Goal: Task Accomplishment & Management: Use online tool/utility

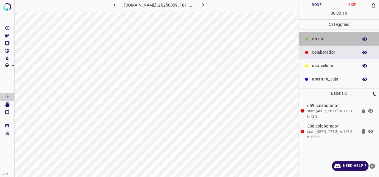
click at [324, 41] on p "​​cliente" at bounding box center [333, 39] width 43 height 6
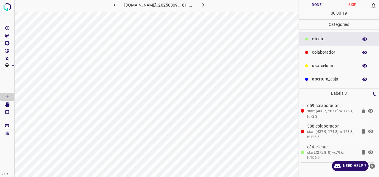
click at [314, 67] on p "uso_celular" at bounding box center [333, 66] width 43 height 6
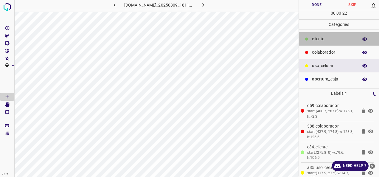
click at [319, 40] on p "​​cliente" at bounding box center [333, 39] width 43 height 6
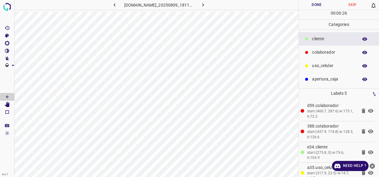
click at [310, 3] on button "Done" at bounding box center [317, 5] width 36 height 10
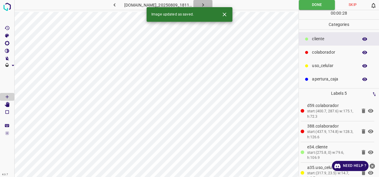
click at [206, 4] on icon "button" at bounding box center [203, 5] width 6 height 6
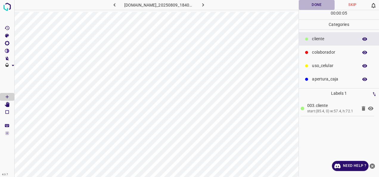
click at [308, 6] on button "Done" at bounding box center [317, 5] width 36 height 10
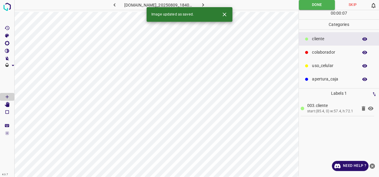
click at [208, 3] on button "button" at bounding box center [202, 5] width 19 height 10
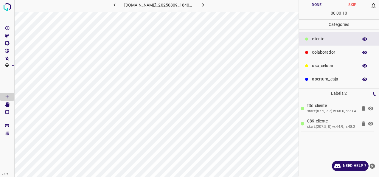
click at [330, 51] on p "colaborador" at bounding box center [333, 52] width 43 height 6
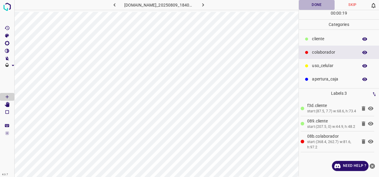
click at [316, 2] on button "Done" at bounding box center [317, 5] width 36 height 10
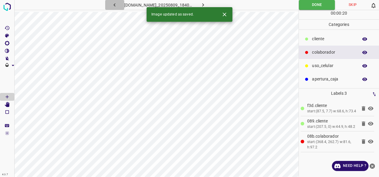
click at [111, 4] on icon "button" at bounding box center [114, 5] width 6 height 6
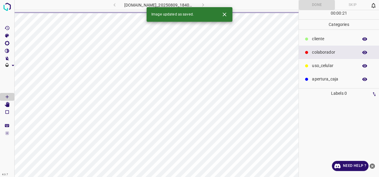
click at [316, 39] on p "​​cliente" at bounding box center [333, 39] width 43 height 6
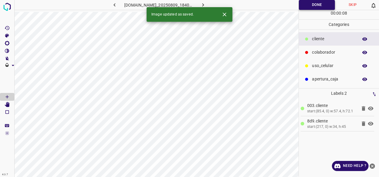
click at [311, 0] on button "Done" at bounding box center [317, 5] width 36 height 10
click at [206, 3] on icon "button" at bounding box center [203, 5] width 6 height 6
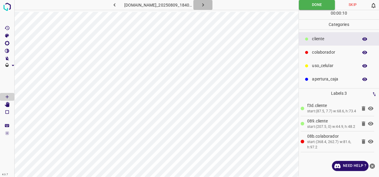
click at [206, 3] on icon "button" at bounding box center [203, 5] width 6 height 6
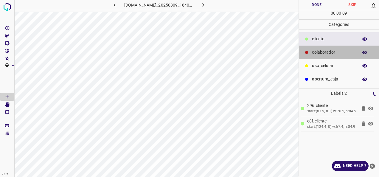
drag, startPoint x: 321, startPoint y: 48, endPoint x: 307, endPoint y: 62, distance: 19.8
click at [321, 49] on div "colaborador" at bounding box center [339, 52] width 80 height 13
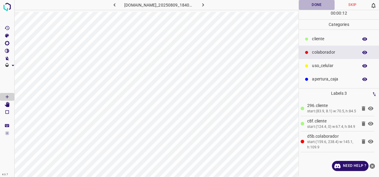
click at [311, 2] on button "Done" at bounding box center [317, 5] width 36 height 10
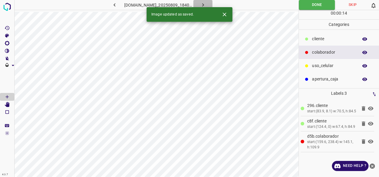
click at [206, 4] on icon "button" at bounding box center [203, 5] width 6 height 6
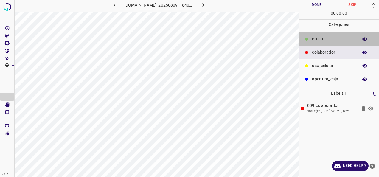
click at [315, 37] on p "​​cliente" at bounding box center [333, 39] width 43 height 6
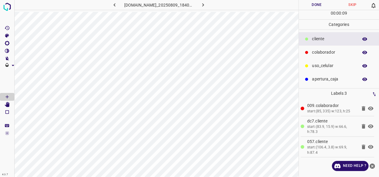
click at [321, 7] on button "Done" at bounding box center [317, 5] width 36 height 10
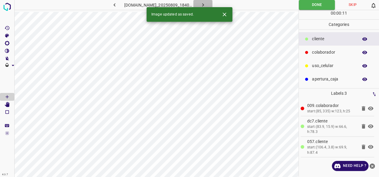
click at [212, 4] on button "button" at bounding box center [202, 5] width 19 height 10
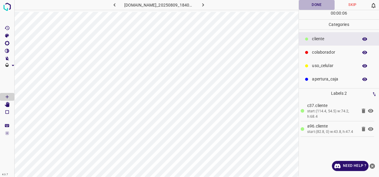
click at [314, 6] on button "Done" at bounding box center [317, 5] width 36 height 10
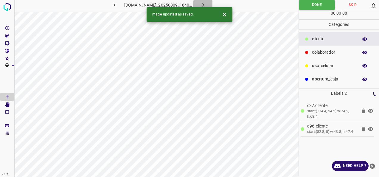
click at [206, 6] on icon "button" at bounding box center [203, 5] width 6 height 6
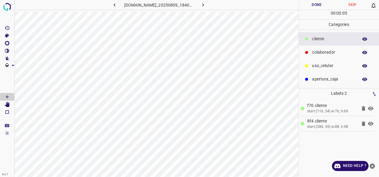
click at [315, 51] on p "colaborador" at bounding box center [333, 52] width 43 height 6
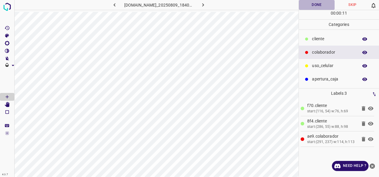
click at [310, 7] on button "Done" at bounding box center [317, 5] width 36 height 10
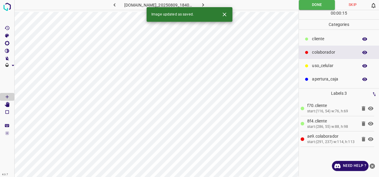
click at [217, 8] on div "Image updated as saved." at bounding box center [190, 14] width 86 height 15
click at [206, 5] on icon "button" at bounding box center [203, 5] width 6 height 6
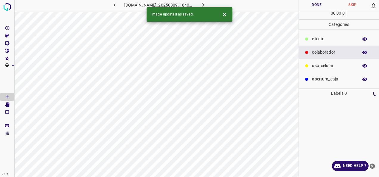
click at [345, 40] on p "​​cliente" at bounding box center [333, 39] width 43 height 6
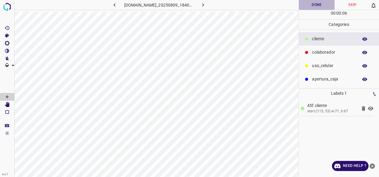
click at [310, 7] on button "Done" at bounding box center [317, 5] width 36 height 10
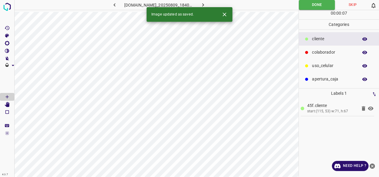
click at [212, 4] on button "button" at bounding box center [202, 5] width 19 height 10
click at [327, 53] on p "colaborador" at bounding box center [333, 52] width 43 height 6
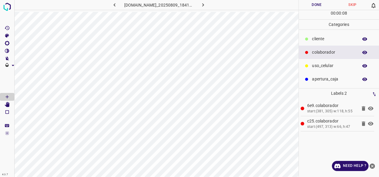
click at [311, 8] on button "Done" at bounding box center [317, 5] width 36 height 10
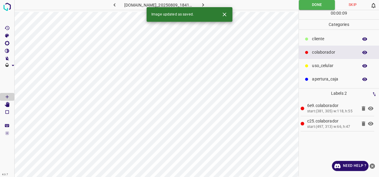
click at [206, 3] on icon "button" at bounding box center [203, 5] width 6 height 6
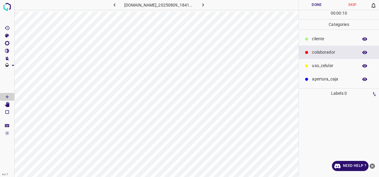
click at [316, 37] on p "​​cliente" at bounding box center [333, 39] width 43 height 6
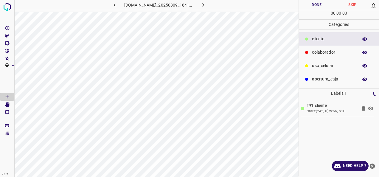
click at [305, 0] on button "Done" at bounding box center [317, 5] width 36 height 10
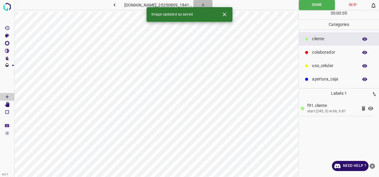
click at [206, 3] on icon "button" at bounding box center [203, 5] width 6 height 6
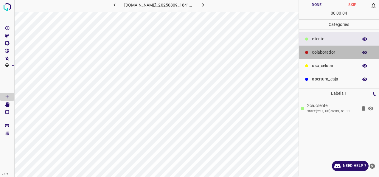
drag, startPoint x: 322, startPoint y: 51, endPoint x: 300, endPoint y: 66, distance: 26.1
click at [322, 51] on p "colaborador" at bounding box center [333, 52] width 43 height 6
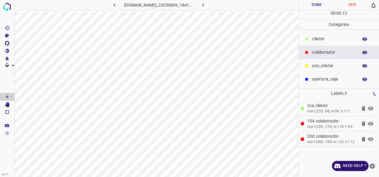
click at [314, 6] on button "Done" at bounding box center [317, 5] width 36 height 10
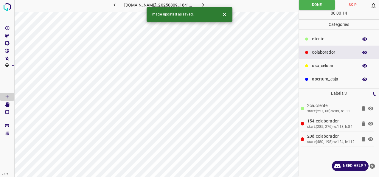
click at [204, 6] on icon "button" at bounding box center [203, 4] width 2 height 3
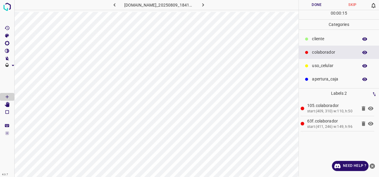
click at [327, 34] on div "​​cliente" at bounding box center [339, 38] width 80 height 13
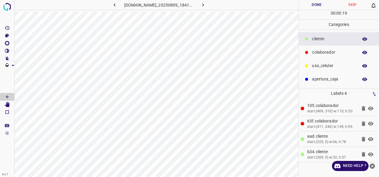
click at [311, 6] on button "Done" at bounding box center [317, 5] width 36 height 10
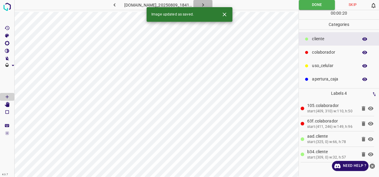
click at [212, 3] on button "button" at bounding box center [202, 5] width 19 height 10
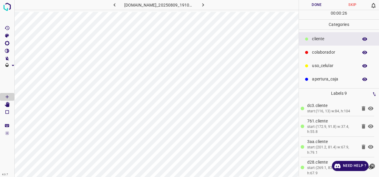
click at [311, 4] on button "Done" at bounding box center [317, 5] width 36 height 10
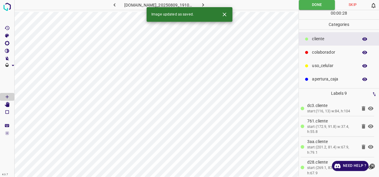
click at [206, 5] on icon "button" at bounding box center [203, 5] width 6 height 6
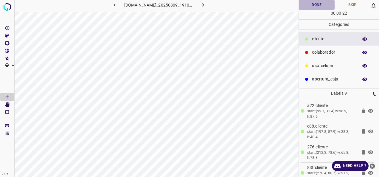
click at [304, 3] on button "Done" at bounding box center [317, 5] width 36 height 10
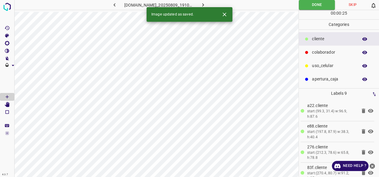
click at [206, 7] on icon "button" at bounding box center [203, 5] width 6 height 6
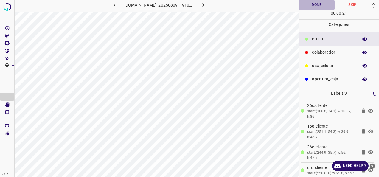
click at [307, 4] on button "Done" at bounding box center [317, 5] width 36 height 10
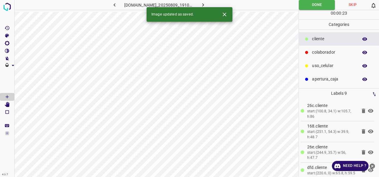
click at [206, 4] on icon "button" at bounding box center [203, 5] width 6 height 6
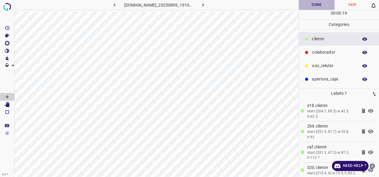
click at [306, 4] on button "Done" at bounding box center [317, 5] width 36 height 10
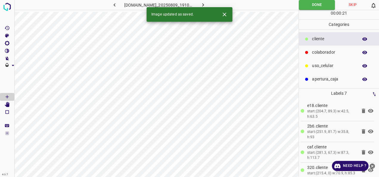
click at [206, 5] on icon "button" at bounding box center [203, 5] width 6 height 6
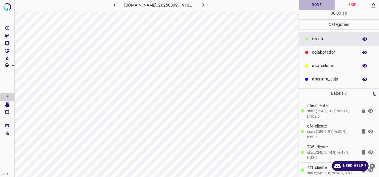
click at [313, 1] on button "Done" at bounding box center [317, 5] width 36 height 10
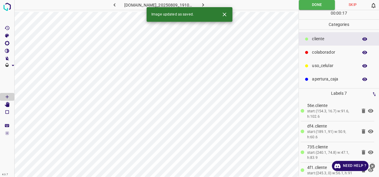
click at [206, 3] on icon "button" at bounding box center [203, 5] width 6 height 6
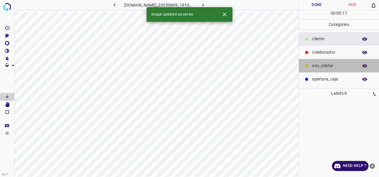
click at [328, 59] on div "uso_celular" at bounding box center [339, 65] width 80 height 13
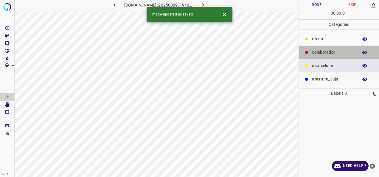
click at [326, 51] on p "colaborador" at bounding box center [333, 52] width 43 height 6
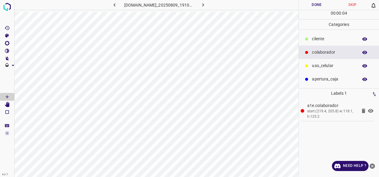
click at [330, 34] on div "​​cliente" at bounding box center [339, 38] width 80 height 13
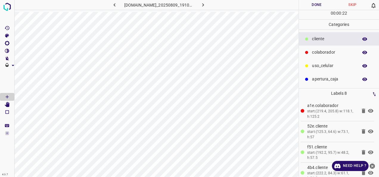
click at [314, 7] on button "Done" at bounding box center [317, 5] width 36 height 10
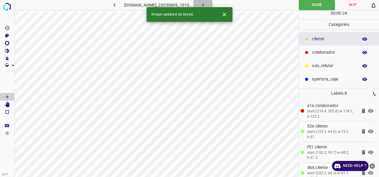
click at [206, 4] on icon "button" at bounding box center [203, 5] width 6 height 6
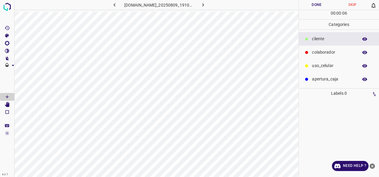
click at [320, 52] on p "colaborador" at bounding box center [333, 52] width 43 height 6
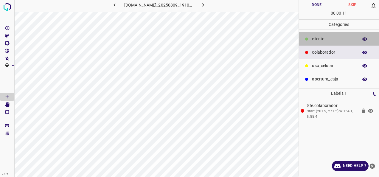
click at [335, 41] on p "​​cliente" at bounding box center [333, 39] width 43 height 6
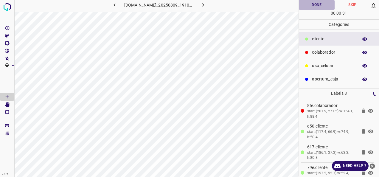
click at [312, 7] on button "Done" at bounding box center [317, 5] width 36 height 10
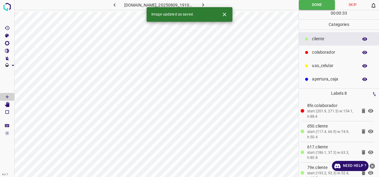
click at [212, 3] on button "button" at bounding box center [202, 5] width 19 height 10
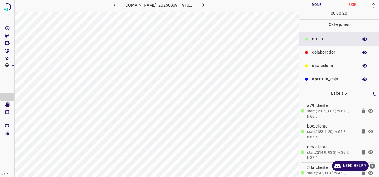
click at [319, 49] on p "colaborador" at bounding box center [333, 52] width 43 height 6
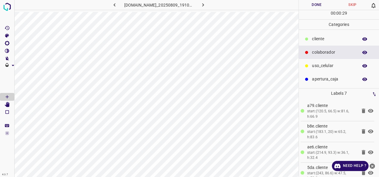
click at [325, 10] on button "Done" at bounding box center [317, 5] width 36 height 10
click at [319, 5] on button "Done" at bounding box center [317, 5] width 36 height 10
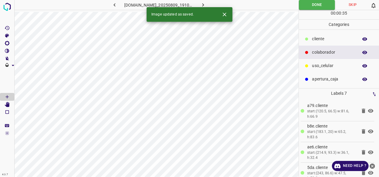
click at [206, 2] on icon "button" at bounding box center [203, 5] width 6 height 6
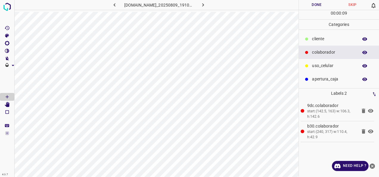
click at [330, 37] on p "​​cliente" at bounding box center [333, 39] width 43 height 6
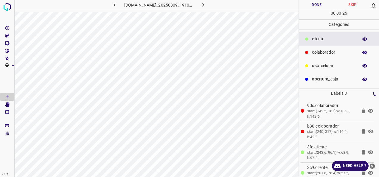
click at [315, 3] on button "Done" at bounding box center [317, 5] width 36 height 10
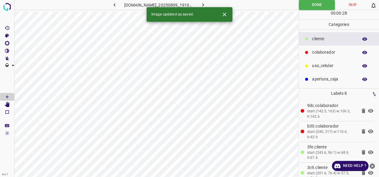
click at [212, 6] on button "button" at bounding box center [202, 5] width 19 height 10
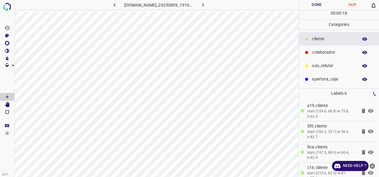
drag, startPoint x: 328, startPoint y: 66, endPoint x: 299, endPoint y: 93, distance: 40.1
click at [328, 66] on p "uso_celular" at bounding box center [333, 66] width 43 height 6
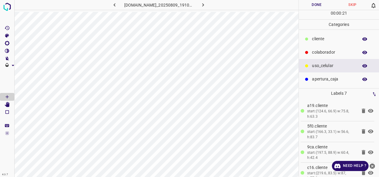
click at [333, 52] on p "colaborador" at bounding box center [333, 52] width 43 height 6
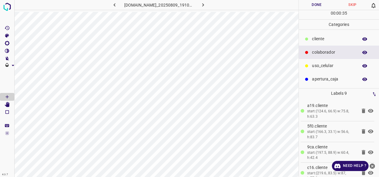
click at [320, 1] on button "Done" at bounding box center [317, 5] width 36 height 10
click at [311, 5] on button "Done" at bounding box center [317, 5] width 36 height 10
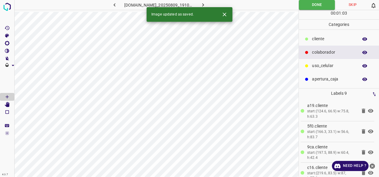
click at [110, 5] on button "button" at bounding box center [114, 5] width 19 height 10
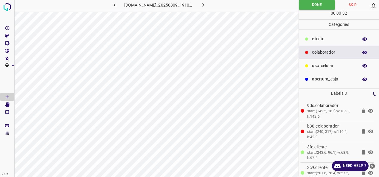
click at [324, 62] on div "uso_celular" at bounding box center [339, 65] width 80 height 13
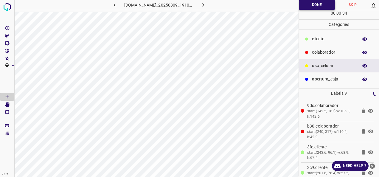
click at [307, 7] on button "Done" at bounding box center [317, 5] width 36 height 10
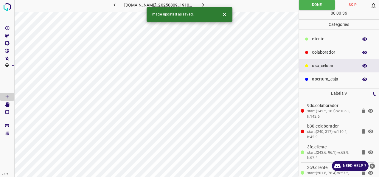
click at [111, 5] on icon "button" at bounding box center [114, 5] width 6 height 6
click at [212, 3] on button "button" at bounding box center [202, 5] width 19 height 10
click at [206, 4] on icon "button" at bounding box center [203, 5] width 6 height 6
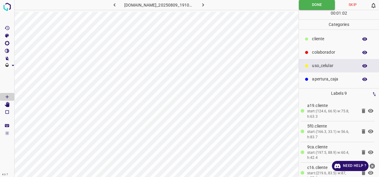
click at [319, 33] on div "​​cliente" at bounding box center [339, 38] width 80 height 13
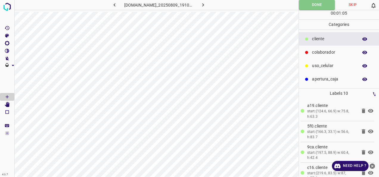
drag, startPoint x: 307, startPoint y: 4, endPoint x: 240, endPoint y: 5, distance: 66.2
click at [307, 4] on button "Done" at bounding box center [317, 5] width 36 height 10
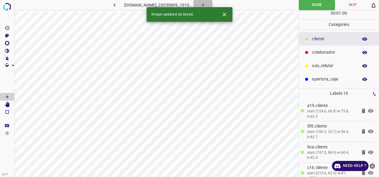
click at [212, 4] on button "button" at bounding box center [202, 5] width 19 height 10
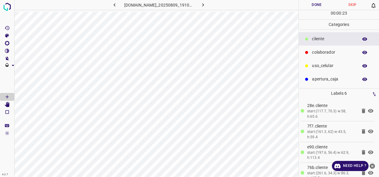
click at [322, 48] on div "colaborador" at bounding box center [339, 52] width 80 height 13
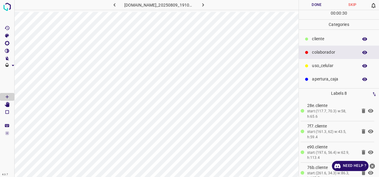
click at [314, 4] on button "Done" at bounding box center [317, 5] width 36 height 10
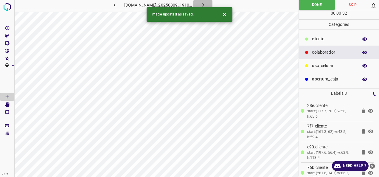
click at [206, 3] on icon "button" at bounding box center [203, 5] width 6 height 6
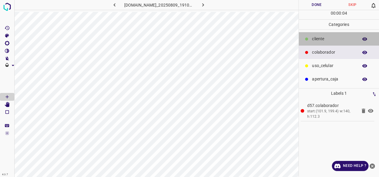
click at [331, 41] on p "​​cliente" at bounding box center [333, 39] width 43 height 6
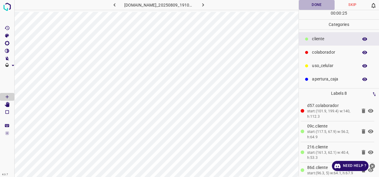
click at [305, 10] on button "Done" at bounding box center [317, 5] width 36 height 10
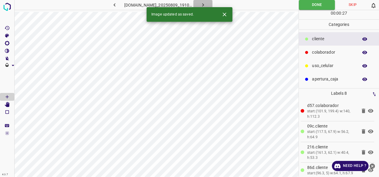
click at [212, 3] on button "button" at bounding box center [202, 5] width 19 height 10
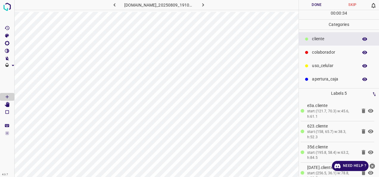
click at [339, 55] on p "colaborador" at bounding box center [333, 52] width 43 height 6
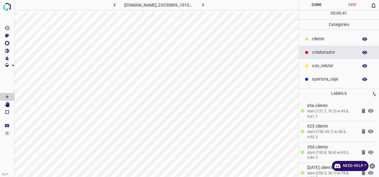
click at [302, 9] on button "Done" at bounding box center [317, 5] width 36 height 10
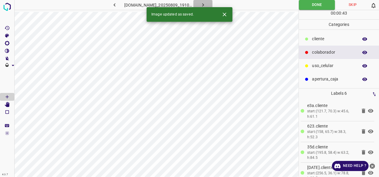
click at [206, 2] on icon "button" at bounding box center [203, 5] width 6 height 6
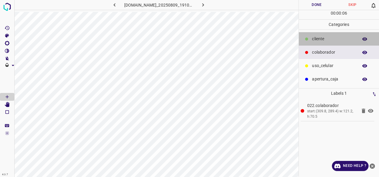
click at [321, 33] on div "​​cliente" at bounding box center [339, 38] width 80 height 13
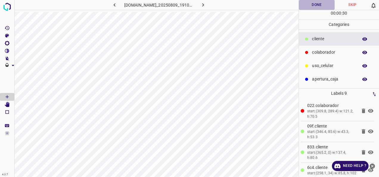
click at [299, 2] on button "Done" at bounding box center [317, 5] width 36 height 10
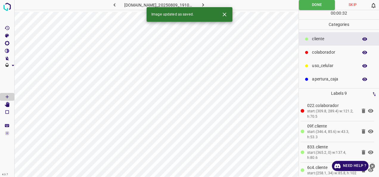
click at [204, 5] on icon "button" at bounding box center [203, 4] width 2 height 3
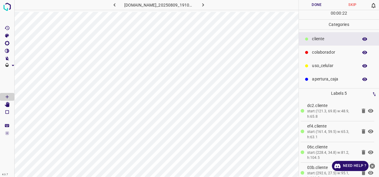
click at [308, 51] on icon at bounding box center [307, 53] width 4 height 4
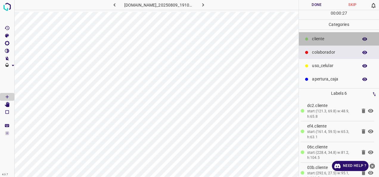
click at [332, 43] on div "​​cliente" at bounding box center [339, 38] width 80 height 13
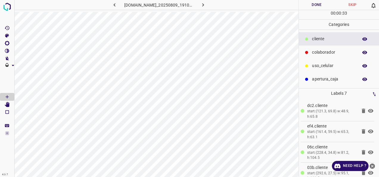
click at [304, 7] on button "Done" at bounding box center [317, 5] width 36 height 10
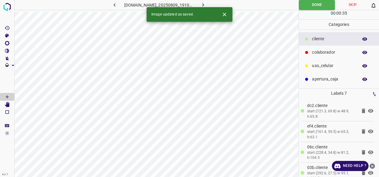
click at [205, 5] on button "button" at bounding box center [202, 5] width 19 height 10
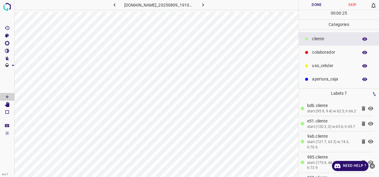
click at [341, 49] on p "colaborador" at bounding box center [333, 52] width 43 height 6
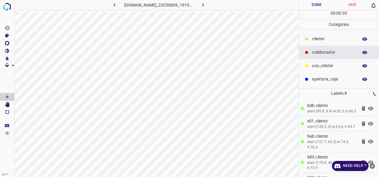
click at [304, 3] on button "Done" at bounding box center [317, 5] width 36 height 10
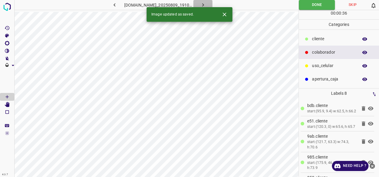
click at [206, 5] on icon "button" at bounding box center [203, 5] width 6 height 6
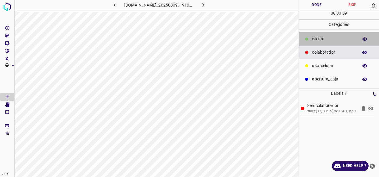
click at [326, 36] on p "​​cliente" at bounding box center [333, 39] width 43 height 6
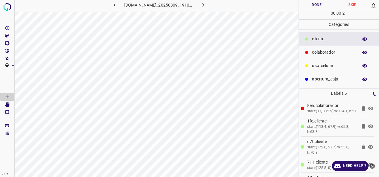
click at [312, 57] on div "colaborador" at bounding box center [339, 52] width 80 height 13
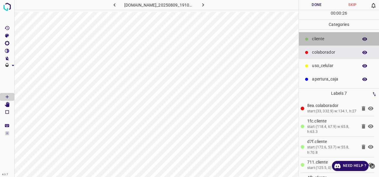
click at [334, 34] on div "​​cliente" at bounding box center [339, 38] width 80 height 13
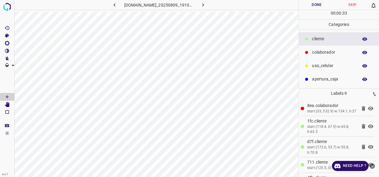
click at [327, 7] on button "Done" at bounding box center [317, 5] width 36 height 10
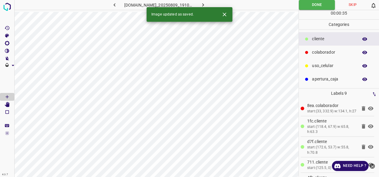
click at [212, 1] on button "button" at bounding box center [202, 5] width 19 height 10
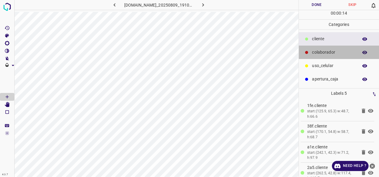
click at [314, 52] on p "colaborador" at bounding box center [333, 52] width 43 height 6
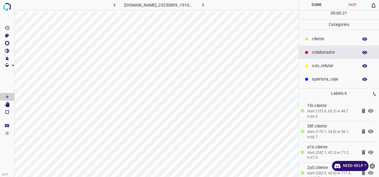
click at [318, 4] on button "Done" at bounding box center [317, 5] width 36 height 10
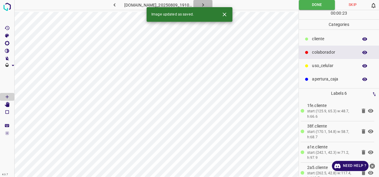
click at [206, 7] on icon "button" at bounding box center [203, 5] width 6 height 6
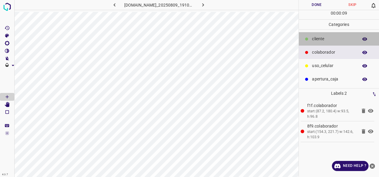
click at [328, 34] on div "​​cliente" at bounding box center [339, 38] width 80 height 13
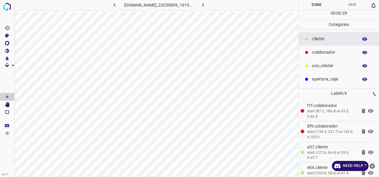
click at [303, 8] on button "Done" at bounding box center [317, 5] width 36 height 10
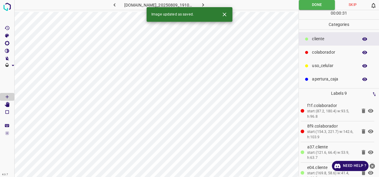
click at [206, 5] on icon "button" at bounding box center [203, 5] width 6 height 6
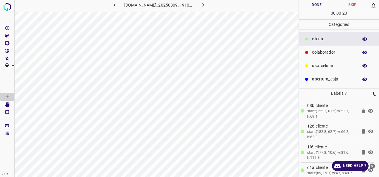
drag, startPoint x: 319, startPoint y: 51, endPoint x: 305, endPoint y: 60, distance: 16.9
click at [319, 51] on p "colaborador" at bounding box center [333, 52] width 43 height 6
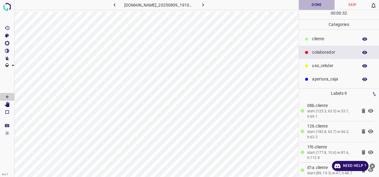
click at [311, 5] on button "Done" at bounding box center [317, 5] width 36 height 10
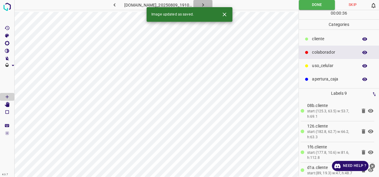
click at [206, 2] on icon "button" at bounding box center [203, 5] width 6 height 6
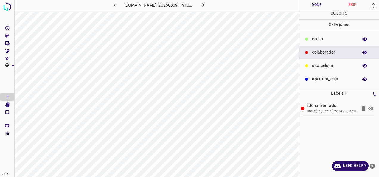
click at [340, 38] on p "​​cliente" at bounding box center [333, 39] width 43 height 6
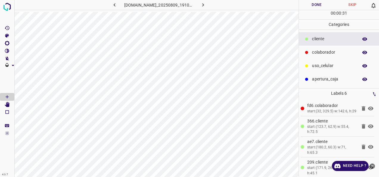
click at [315, 7] on button "Done" at bounding box center [317, 5] width 36 height 10
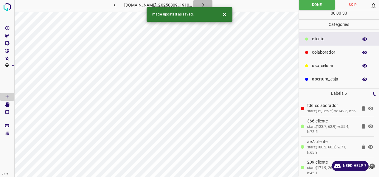
click at [206, 4] on icon "button" at bounding box center [203, 5] width 6 height 6
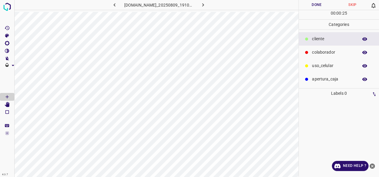
click at [318, 49] on p "colaborador" at bounding box center [333, 52] width 43 height 6
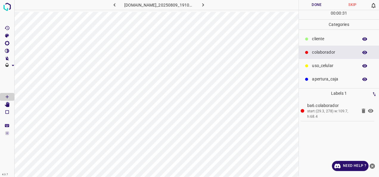
click at [332, 39] on p "​​cliente" at bounding box center [333, 39] width 43 height 6
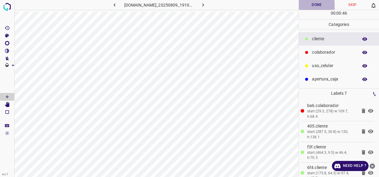
click at [319, 6] on button "Done" at bounding box center [317, 5] width 36 height 10
drag, startPoint x: 311, startPoint y: 2, endPoint x: 299, endPoint y: 4, distance: 12.7
click at [311, 2] on button "Done" at bounding box center [317, 5] width 36 height 10
click at [206, 4] on icon "button" at bounding box center [203, 5] width 6 height 6
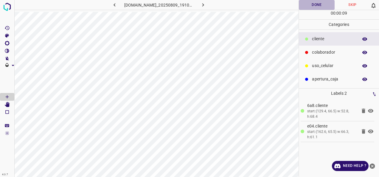
click at [313, 8] on button "Done" at bounding box center [317, 5] width 36 height 10
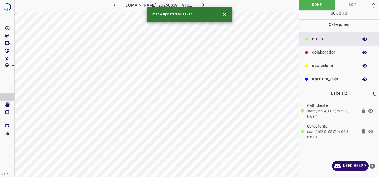
click at [206, 2] on icon "button" at bounding box center [203, 5] width 6 height 6
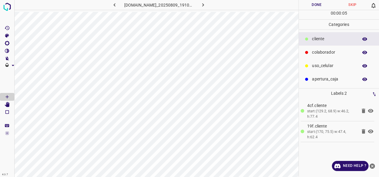
click at [341, 52] on p "colaborador" at bounding box center [333, 52] width 43 height 6
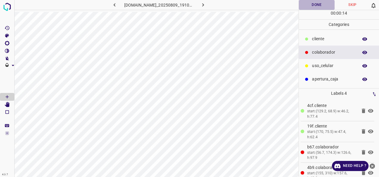
click at [310, 4] on button "Done" at bounding box center [317, 5] width 36 height 10
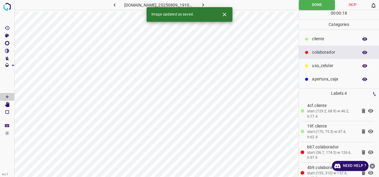
click at [212, 1] on button "button" at bounding box center [202, 5] width 19 height 10
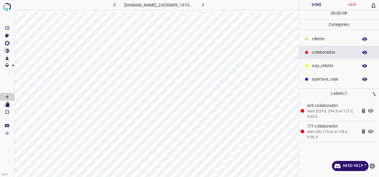
click at [326, 37] on p "​​cliente" at bounding box center [333, 39] width 43 height 6
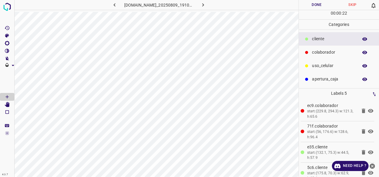
click at [316, 7] on button "Done" at bounding box center [317, 5] width 36 height 10
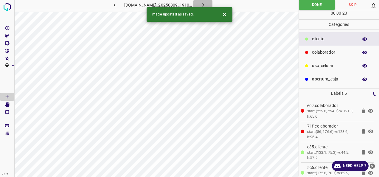
click at [212, 6] on button "button" at bounding box center [202, 5] width 19 height 10
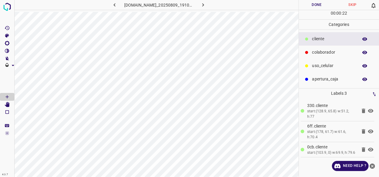
click at [337, 50] on p "colaborador" at bounding box center [333, 52] width 43 height 6
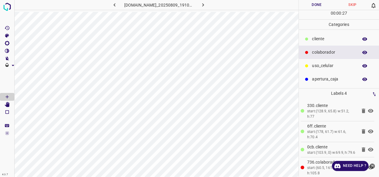
click at [315, 4] on button "Done" at bounding box center [317, 5] width 36 height 10
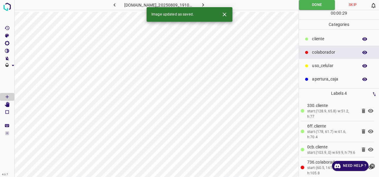
click at [206, 4] on icon "button" at bounding box center [203, 5] width 6 height 6
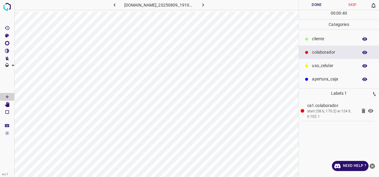
click at [319, 44] on div "​​cliente" at bounding box center [339, 38] width 80 height 13
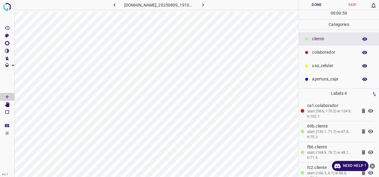
click at [325, 5] on button "Done" at bounding box center [317, 5] width 36 height 10
click at [318, 5] on button "Done" at bounding box center [317, 5] width 36 height 10
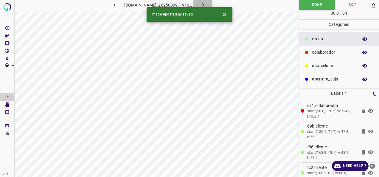
click at [206, 6] on icon "button" at bounding box center [203, 5] width 6 height 6
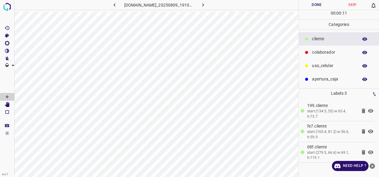
click at [318, 45] on div "​​cliente" at bounding box center [339, 38] width 80 height 13
drag, startPoint x: 318, startPoint y: 54, endPoint x: 304, endPoint y: 69, distance: 20.2
click at [318, 55] on p "colaborador" at bounding box center [333, 52] width 43 height 6
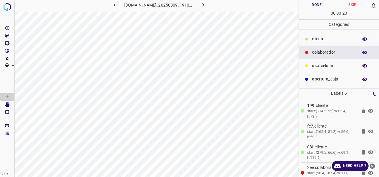
click at [315, 7] on button "Done" at bounding box center [317, 5] width 36 height 10
click at [317, 8] on button "Done" at bounding box center [317, 5] width 36 height 10
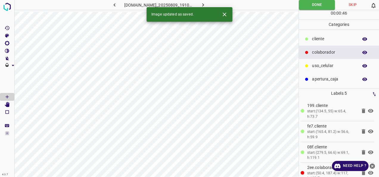
click at [206, 7] on icon "button" at bounding box center [203, 5] width 6 height 6
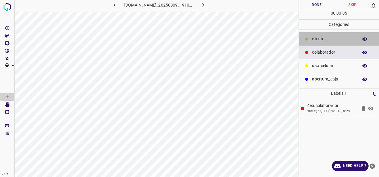
click at [343, 41] on p "​​cliente" at bounding box center [333, 39] width 43 height 6
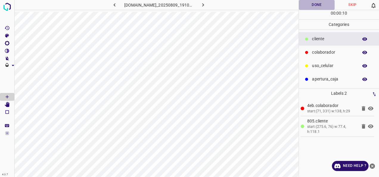
click at [302, 4] on button "Done" at bounding box center [317, 5] width 36 height 10
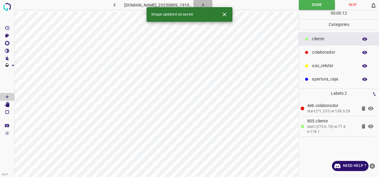
click at [206, 2] on icon "button" at bounding box center [203, 5] width 6 height 6
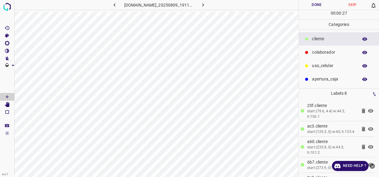
click at [336, 57] on div "colaborador" at bounding box center [339, 52] width 80 height 13
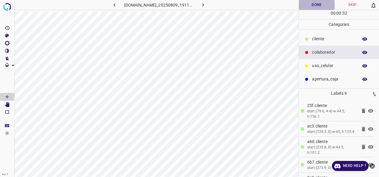
click at [308, 2] on button "Done" at bounding box center [317, 5] width 36 height 10
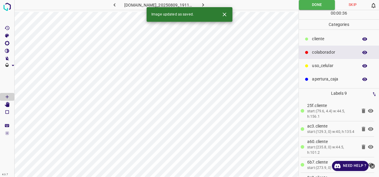
click at [212, 1] on button "button" at bounding box center [202, 5] width 19 height 10
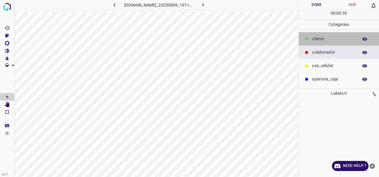
click at [318, 41] on p "​​cliente" at bounding box center [333, 39] width 43 height 6
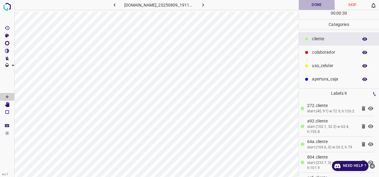
click at [317, 5] on button "Done" at bounding box center [317, 5] width 36 height 10
click at [323, 6] on button "Done" at bounding box center [317, 5] width 36 height 10
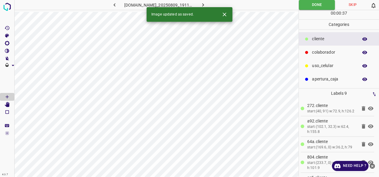
click at [212, 6] on button "button" at bounding box center [202, 5] width 19 height 10
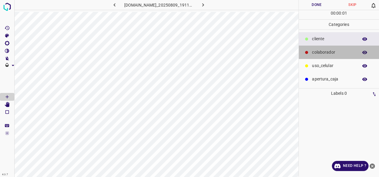
click at [325, 52] on p "colaborador" at bounding box center [333, 52] width 43 height 6
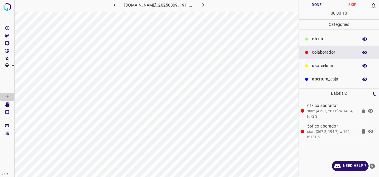
click at [306, 39] on icon at bounding box center [306, 39] width 3 height 3
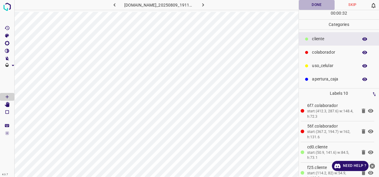
click at [315, 7] on button "Done" at bounding box center [317, 5] width 36 height 10
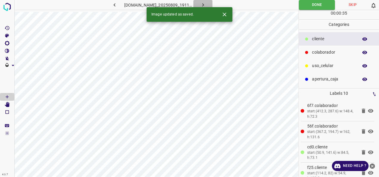
click at [206, 6] on icon "button" at bounding box center [203, 5] width 6 height 6
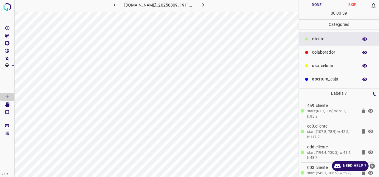
click at [334, 56] on div "colaborador" at bounding box center [339, 52] width 80 height 13
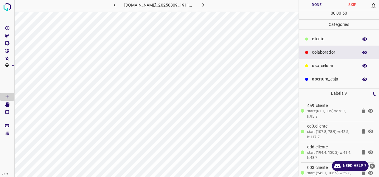
click at [311, 5] on button "Done" at bounding box center [317, 5] width 36 height 10
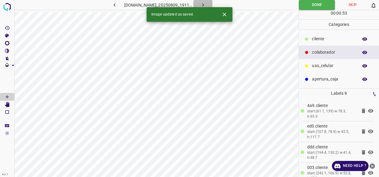
click at [212, 2] on button "button" at bounding box center [202, 5] width 19 height 10
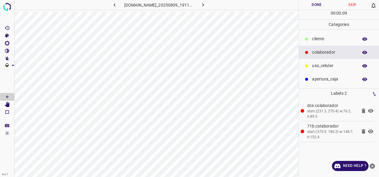
click at [335, 35] on div "​​cliente" at bounding box center [339, 38] width 80 height 13
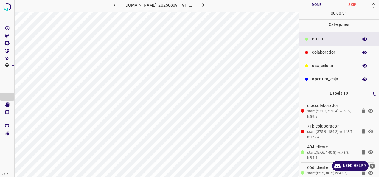
click at [322, 5] on button "Done" at bounding box center [317, 5] width 36 height 10
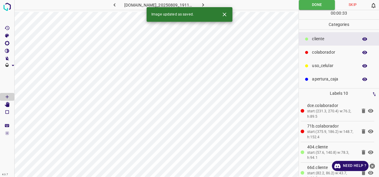
click at [206, 5] on icon "button" at bounding box center [203, 5] width 6 height 6
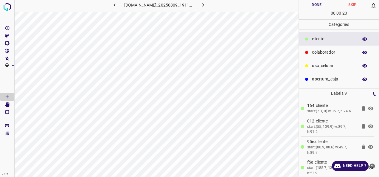
drag, startPoint x: 319, startPoint y: 47, endPoint x: 311, endPoint y: 58, distance: 13.9
click at [319, 47] on div "colaborador" at bounding box center [339, 52] width 80 height 13
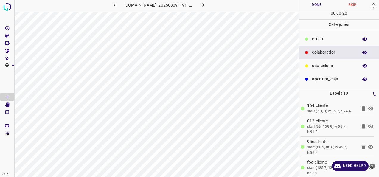
click at [323, 4] on button "Done" at bounding box center [317, 5] width 36 height 10
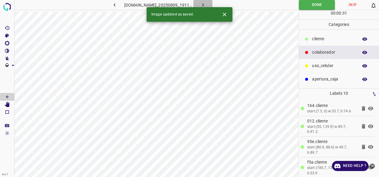
click at [212, 3] on button "button" at bounding box center [202, 5] width 19 height 10
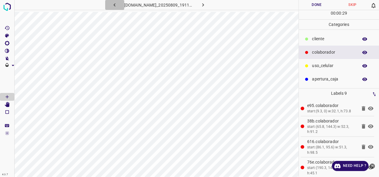
click at [111, 5] on icon "button" at bounding box center [114, 5] width 6 height 6
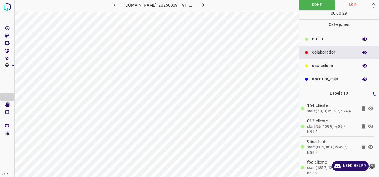
click at [204, 5] on icon "button" at bounding box center [203, 4] width 2 height 3
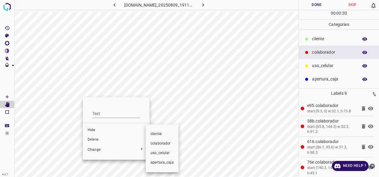
drag, startPoint x: 166, startPoint y: 135, endPoint x: 126, endPoint y: 115, distance: 44.5
click at [162, 133] on span "​​cliente" at bounding box center [161, 133] width 23 height 5
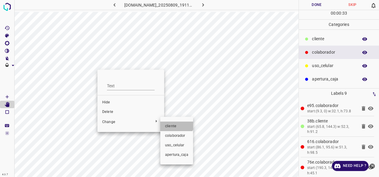
click at [175, 122] on li "​​cliente" at bounding box center [176, 127] width 33 height 10
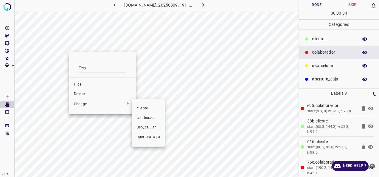
click at [145, 106] on span "​​cliente" at bounding box center [148, 108] width 23 height 5
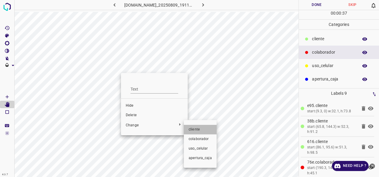
click at [200, 126] on li "​​cliente" at bounding box center [200, 130] width 33 height 10
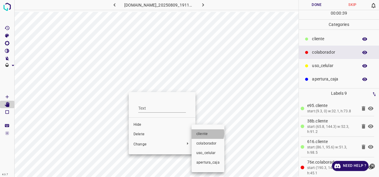
click at [206, 134] on span "​​cliente" at bounding box center [207, 133] width 23 height 5
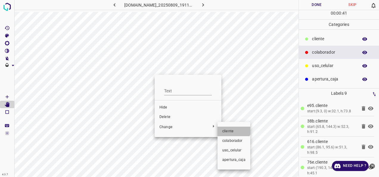
click at [230, 129] on span "​​cliente" at bounding box center [233, 131] width 23 height 5
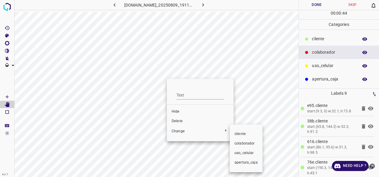
click at [246, 131] on li "​​cliente" at bounding box center [246, 134] width 33 height 10
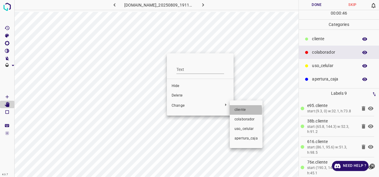
click at [235, 111] on span "​​cliente" at bounding box center [246, 109] width 23 height 5
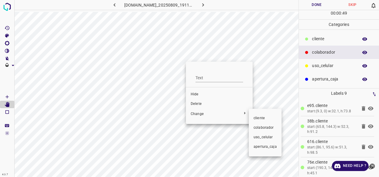
click at [259, 116] on span "​​cliente" at bounding box center [265, 118] width 23 height 5
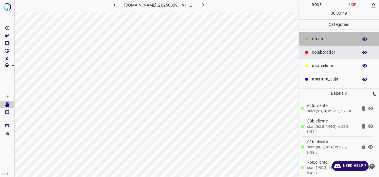
click at [325, 33] on div "​​cliente" at bounding box center [339, 38] width 80 height 13
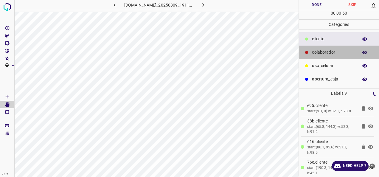
click at [318, 51] on p "colaborador" at bounding box center [333, 52] width 43 height 6
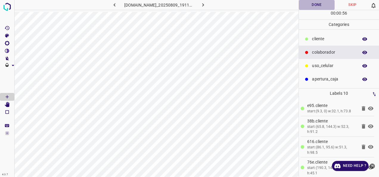
click at [317, 5] on button "Done" at bounding box center [317, 5] width 36 height 10
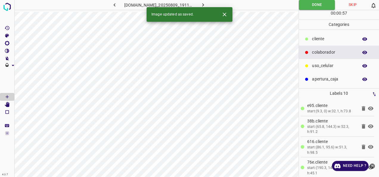
click at [212, 5] on button "button" at bounding box center [202, 5] width 19 height 10
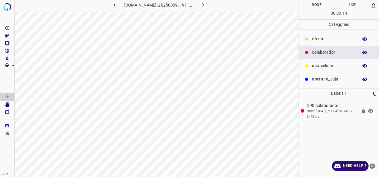
click at [318, 41] on p "​​cliente" at bounding box center [333, 39] width 43 height 6
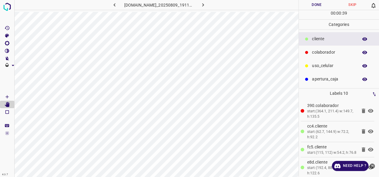
click at [315, 7] on button "Done" at bounding box center [317, 5] width 36 height 10
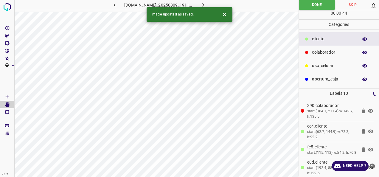
click at [207, 4] on button "button" at bounding box center [202, 5] width 19 height 10
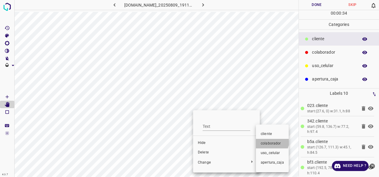
click at [268, 142] on span "colaborador" at bounding box center [272, 143] width 23 height 5
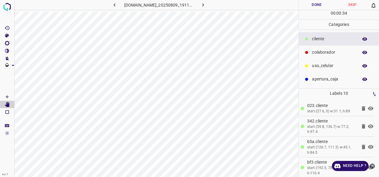
click at [316, 3] on button "Done" at bounding box center [317, 5] width 36 height 10
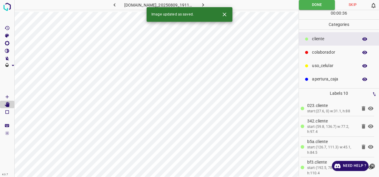
click at [206, 5] on icon "button" at bounding box center [203, 5] width 6 height 6
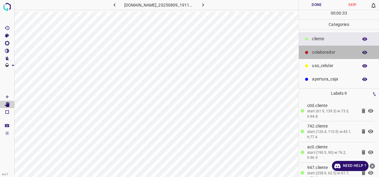
click at [320, 51] on p "colaborador" at bounding box center [333, 52] width 43 height 6
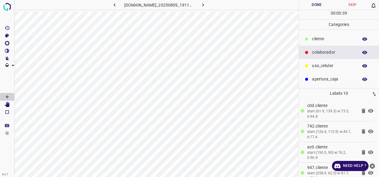
click at [327, 4] on button "Done" at bounding box center [317, 5] width 36 height 10
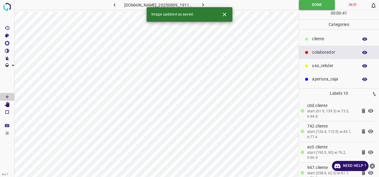
click at [212, 5] on button "button" at bounding box center [202, 5] width 19 height 10
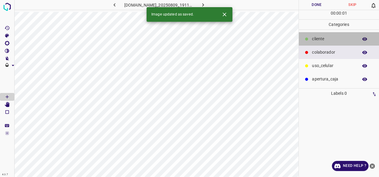
click at [330, 34] on div "​​cliente" at bounding box center [339, 38] width 80 height 13
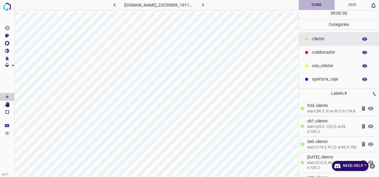
click at [306, 9] on button "Done" at bounding box center [317, 5] width 36 height 10
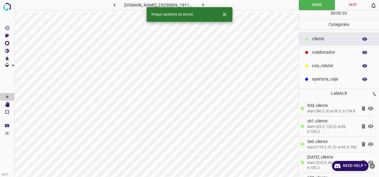
click at [212, 5] on button "button" at bounding box center [202, 5] width 19 height 10
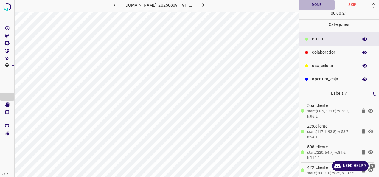
click at [305, 8] on button "Done" at bounding box center [317, 5] width 36 height 10
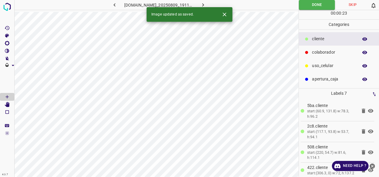
click at [206, 5] on icon "button" at bounding box center [203, 5] width 6 height 6
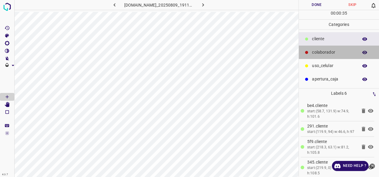
click at [320, 46] on div "colaborador" at bounding box center [339, 52] width 80 height 13
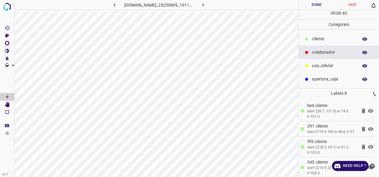
click at [308, 5] on button "Done" at bounding box center [317, 5] width 36 height 10
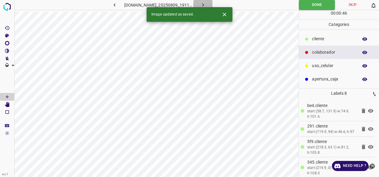
click at [212, 1] on button "button" at bounding box center [202, 5] width 19 height 10
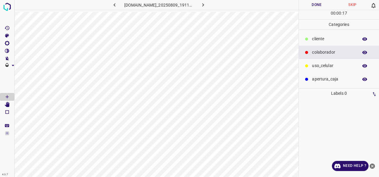
click at [309, 41] on div at bounding box center [307, 39] width 6 height 6
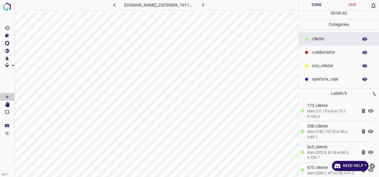
click at [305, 2] on button "Done" at bounding box center [317, 5] width 36 height 10
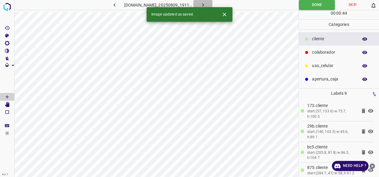
click at [210, 1] on button "button" at bounding box center [202, 5] width 19 height 10
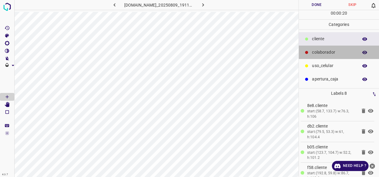
click at [319, 52] on p "colaborador" at bounding box center [333, 52] width 43 height 6
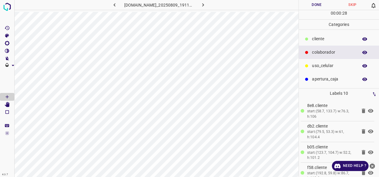
click at [318, 10] on div "00 : 00 : 28" at bounding box center [339, 14] width 80 height 9
click at [318, 5] on button "Done" at bounding box center [317, 5] width 36 height 10
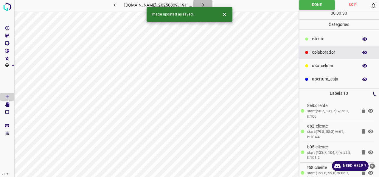
click at [206, 3] on icon "button" at bounding box center [203, 5] width 6 height 6
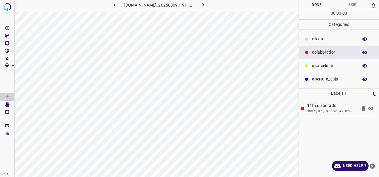
click at [321, 33] on div "​​cliente" at bounding box center [339, 38] width 80 height 13
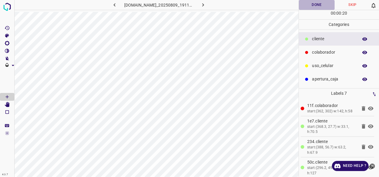
click at [315, 3] on button "Done" at bounding box center [317, 5] width 36 height 10
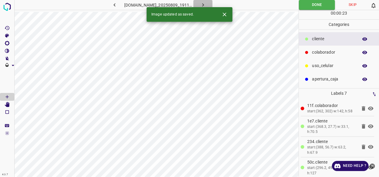
click at [206, 2] on icon "button" at bounding box center [203, 5] width 6 height 6
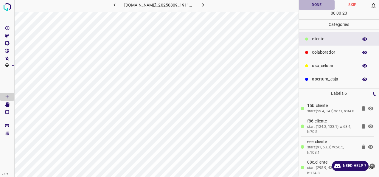
click at [312, 5] on button "Done" at bounding box center [317, 5] width 36 height 10
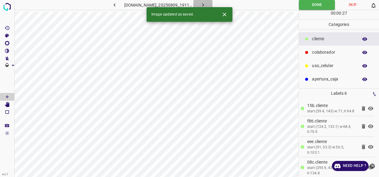
click at [206, 4] on icon "button" at bounding box center [203, 5] width 6 height 6
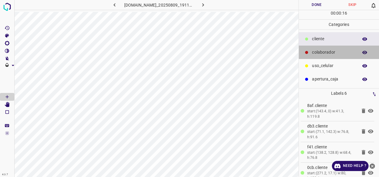
click at [336, 52] on p "colaborador" at bounding box center [333, 52] width 43 height 6
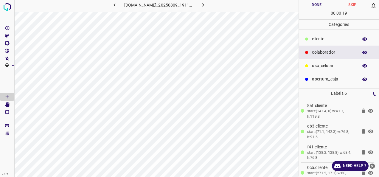
click at [322, 7] on button "Done" at bounding box center [317, 5] width 36 height 10
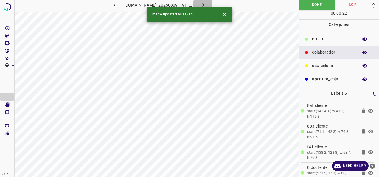
click at [206, 4] on icon "button" at bounding box center [203, 5] width 6 height 6
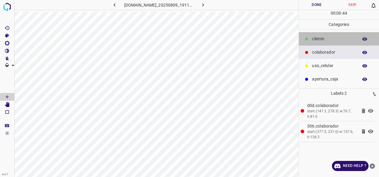
click at [318, 33] on div "​​cliente" at bounding box center [339, 38] width 80 height 13
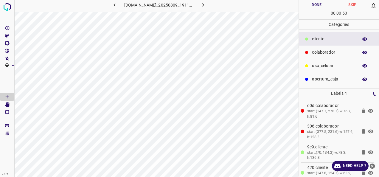
click at [313, 9] on button "Done" at bounding box center [317, 5] width 36 height 10
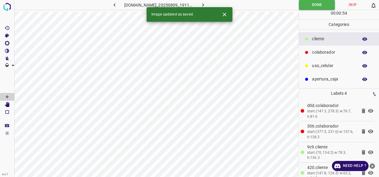
click at [212, 4] on button "button" at bounding box center [202, 5] width 19 height 10
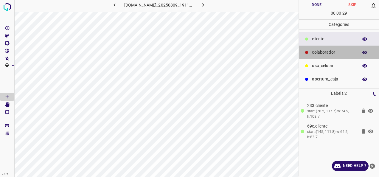
click at [326, 52] on p "colaborador" at bounding box center [333, 52] width 43 height 6
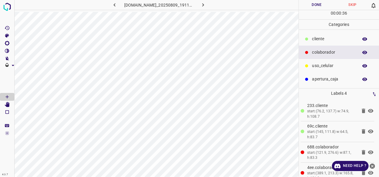
click at [307, 4] on button "Done" at bounding box center [317, 5] width 36 height 10
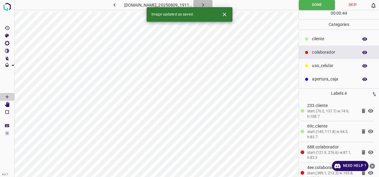
click at [212, 1] on button "button" at bounding box center [202, 5] width 19 height 10
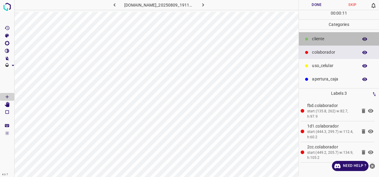
drag, startPoint x: 321, startPoint y: 39, endPoint x: 301, endPoint y: 38, distance: 20.0
click at [320, 38] on p "​​cliente" at bounding box center [333, 39] width 43 height 6
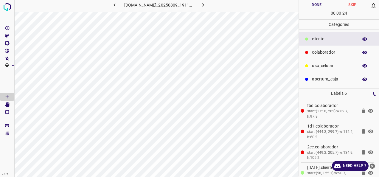
click at [306, 6] on button "Done" at bounding box center [317, 5] width 36 height 10
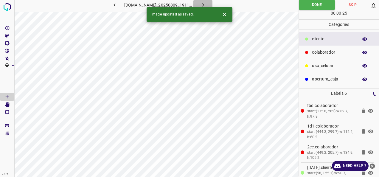
click at [212, 6] on button "button" at bounding box center [202, 5] width 19 height 10
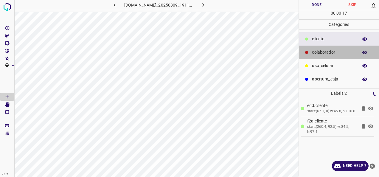
click at [319, 49] on p "colaborador" at bounding box center [333, 52] width 43 height 6
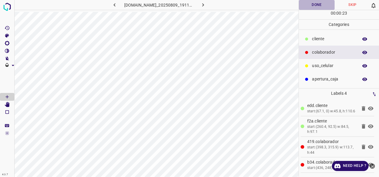
click at [317, 3] on button "Done" at bounding box center [317, 5] width 36 height 10
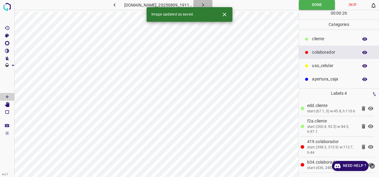
click at [206, 5] on icon "button" at bounding box center [203, 5] width 6 height 6
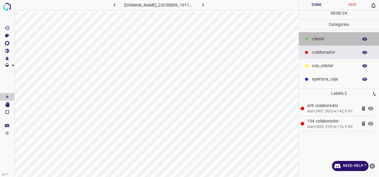
click at [317, 37] on p "​​cliente" at bounding box center [333, 39] width 43 height 6
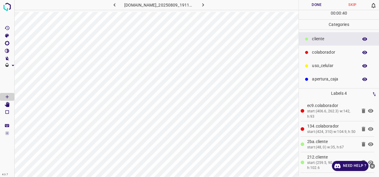
click at [307, 2] on button "Done" at bounding box center [317, 5] width 36 height 10
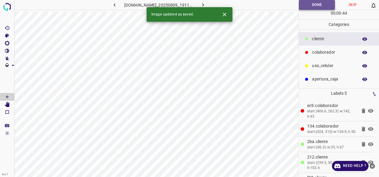
click at [314, 6] on button "Done" at bounding box center [317, 5] width 36 height 10
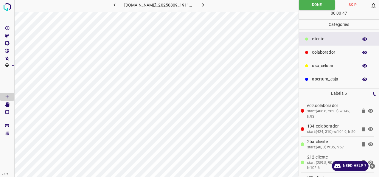
click at [206, 3] on icon "button" at bounding box center [203, 5] width 6 height 6
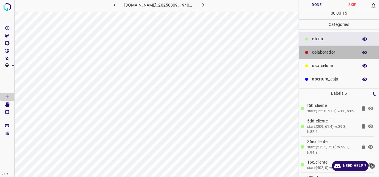
click at [328, 49] on p "colaborador" at bounding box center [333, 52] width 43 height 6
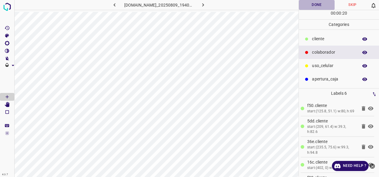
click at [313, 8] on button "Done" at bounding box center [317, 5] width 36 height 10
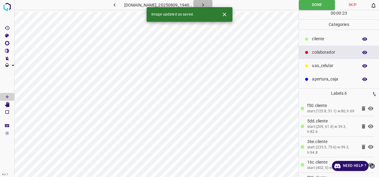
click at [206, 5] on icon "button" at bounding box center [203, 5] width 6 height 6
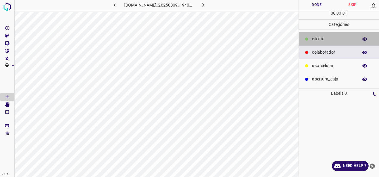
click at [321, 40] on p "​​cliente" at bounding box center [333, 39] width 43 height 6
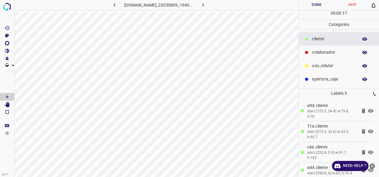
click at [307, 8] on button "Done" at bounding box center [317, 5] width 36 height 10
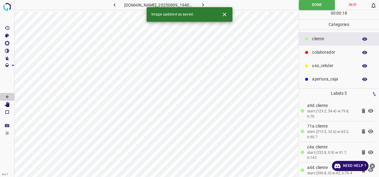
click at [212, 4] on button "button" at bounding box center [202, 5] width 19 height 10
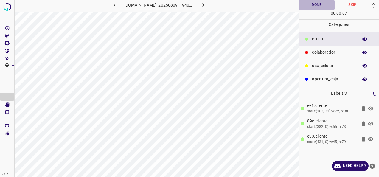
click at [309, 4] on button "Done" at bounding box center [317, 5] width 36 height 10
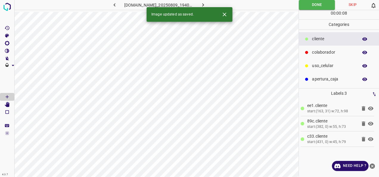
click at [212, 5] on button "button" at bounding box center [202, 5] width 19 height 10
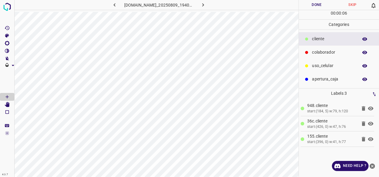
click at [301, 48] on div "colaborador" at bounding box center [339, 52] width 80 height 13
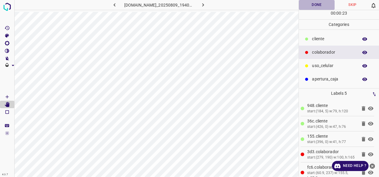
click at [325, 5] on button "Done" at bounding box center [317, 5] width 36 height 10
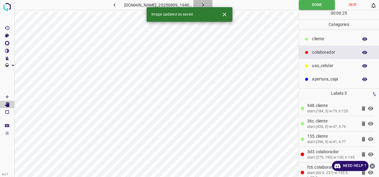
click at [212, 5] on button "button" at bounding box center [202, 5] width 19 height 10
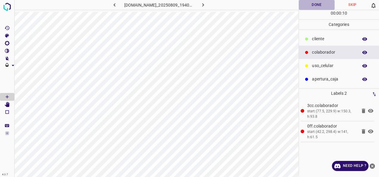
click at [307, 4] on button "Done" at bounding box center [317, 5] width 36 height 10
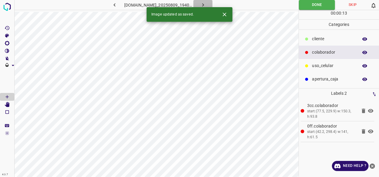
click at [212, 5] on button "button" at bounding box center [202, 5] width 19 height 10
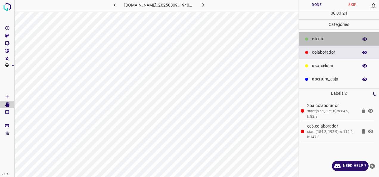
click at [318, 41] on p "​​cliente" at bounding box center [333, 39] width 43 height 6
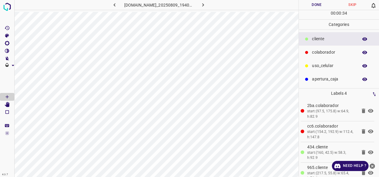
click at [325, 11] on div "00 : 00 : 34" at bounding box center [339, 14] width 80 height 9
click at [322, 4] on button "Done" at bounding box center [317, 5] width 36 height 10
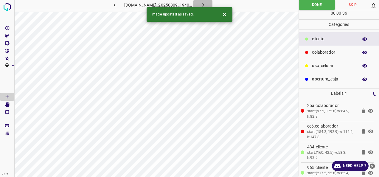
click at [212, 3] on button "button" at bounding box center [202, 5] width 19 height 10
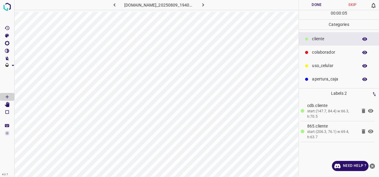
click at [306, 55] on div "colaborador" at bounding box center [339, 52] width 80 height 13
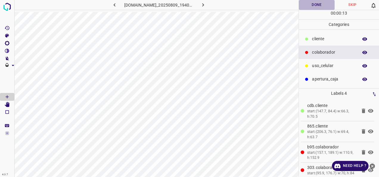
click at [308, 5] on button "Done" at bounding box center [317, 5] width 36 height 10
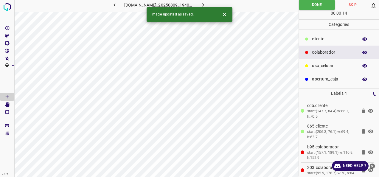
click at [206, 4] on icon "button" at bounding box center [203, 5] width 6 height 6
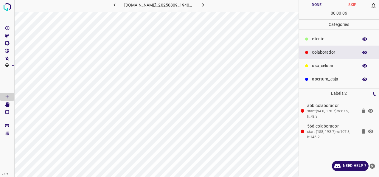
click at [311, 40] on div "​​cliente" at bounding box center [339, 38] width 80 height 13
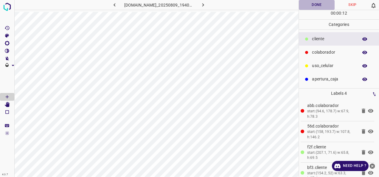
click at [312, 6] on button "Done" at bounding box center [317, 5] width 36 height 10
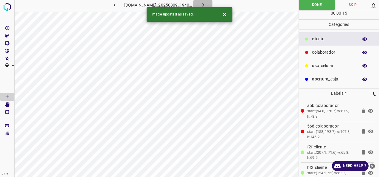
click at [207, 5] on button "button" at bounding box center [202, 5] width 19 height 10
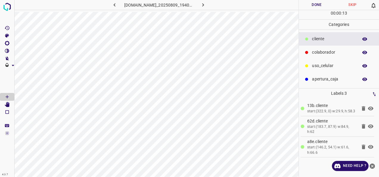
click at [348, 52] on p "colaborador" at bounding box center [333, 52] width 43 height 6
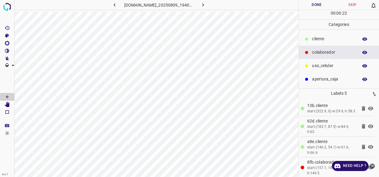
click at [316, 5] on button "Done" at bounding box center [317, 5] width 36 height 10
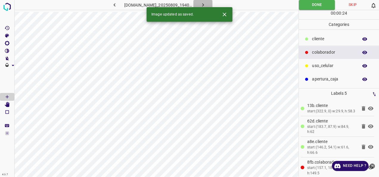
click at [206, 3] on icon "button" at bounding box center [203, 5] width 6 height 6
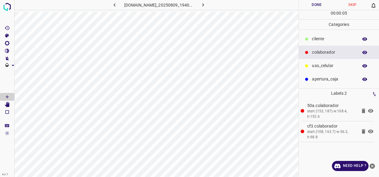
click at [318, 41] on p "​​cliente" at bounding box center [333, 39] width 43 height 6
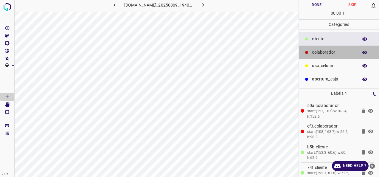
click at [331, 52] on p "colaborador" at bounding box center [333, 52] width 43 height 6
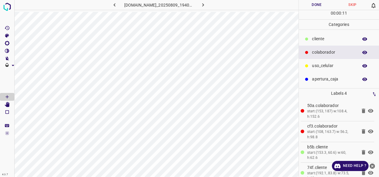
click at [325, 67] on p "uso_celular" at bounding box center [333, 66] width 43 height 6
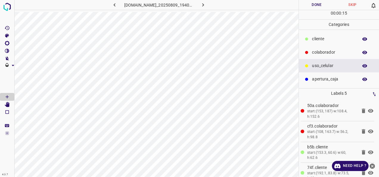
click at [347, 52] on p "colaborador" at bounding box center [333, 52] width 43 height 6
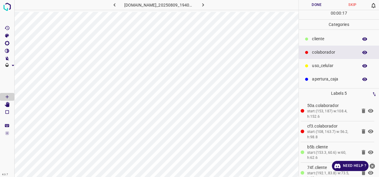
click at [319, 36] on p "​​cliente" at bounding box center [333, 39] width 43 height 6
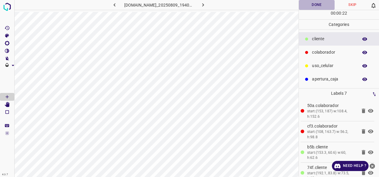
click at [326, 6] on button "Done" at bounding box center [317, 5] width 36 height 10
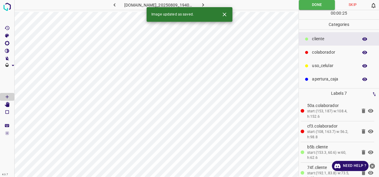
click at [111, 5] on icon "button" at bounding box center [114, 5] width 6 height 6
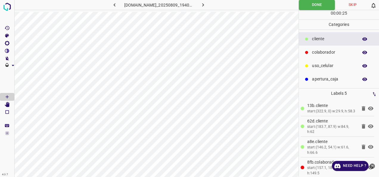
click at [206, 6] on icon "button" at bounding box center [203, 5] width 6 height 6
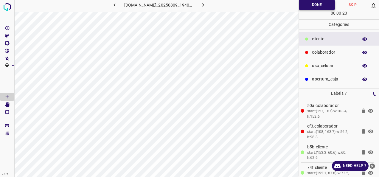
click at [305, 3] on button "Done" at bounding box center [317, 5] width 36 height 10
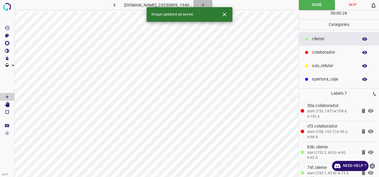
click at [206, 6] on icon "button" at bounding box center [203, 5] width 6 height 6
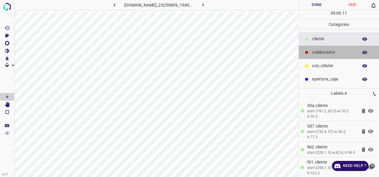
click at [342, 50] on p "colaborador" at bounding box center [333, 52] width 43 height 6
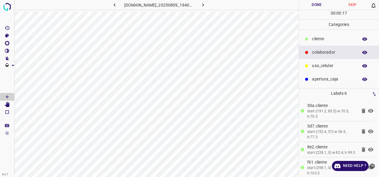
click at [307, 2] on button "Done" at bounding box center [317, 5] width 36 height 10
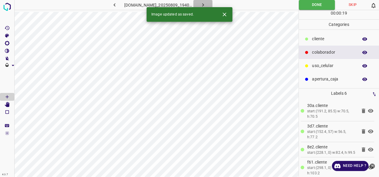
click at [206, 2] on icon "button" at bounding box center [203, 5] width 6 height 6
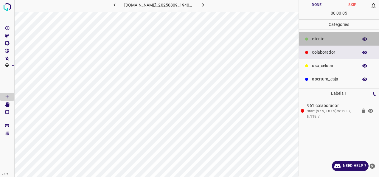
click at [327, 42] on p "​​cliente" at bounding box center [333, 39] width 43 height 6
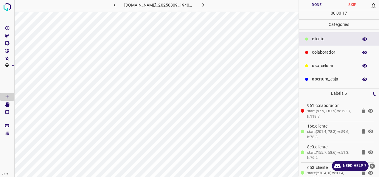
click at [322, 10] on div "00 : 00 : 17" at bounding box center [339, 14] width 80 height 9
click at [317, 6] on button "Done" at bounding box center [317, 5] width 36 height 10
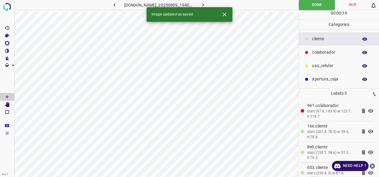
click at [212, 4] on button "button" at bounding box center [202, 5] width 19 height 10
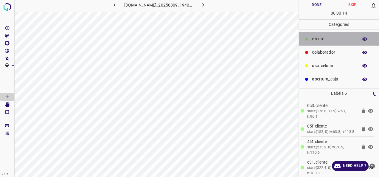
click at [316, 44] on div "​​cliente" at bounding box center [339, 38] width 80 height 13
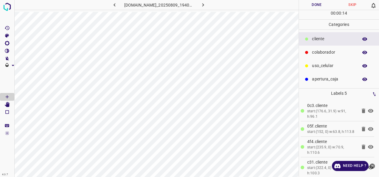
click at [318, 53] on p "colaborador" at bounding box center [333, 52] width 43 height 6
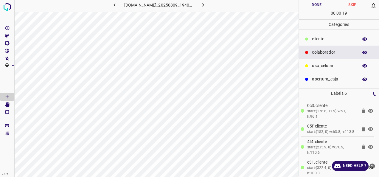
click at [311, 1] on button "Done" at bounding box center [317, 5] width 36 height 10
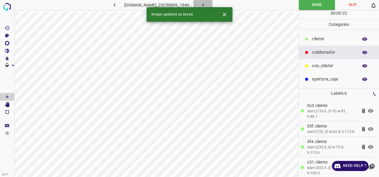
click at [212, 1] on button "button" at bounding box center [202, 5] width 19 height 10
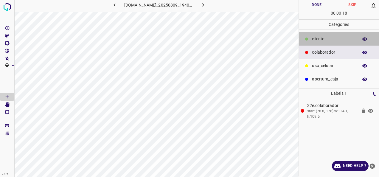
click at [328, 36] on p "​​cliente" at bounding box center [333, 39] width 43 height 6
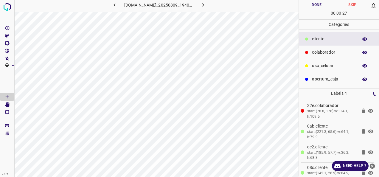
click at [304, 1] on button "Done" at bounding box center [317, 5] width 36 height 10
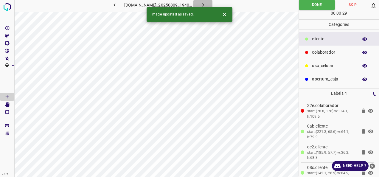
click at [206, 3] on icon "button" at bounding box center [203, 5] width 6 height 6
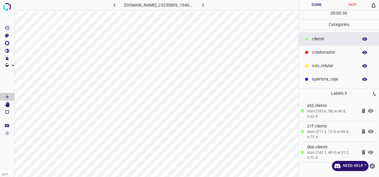
click at [321, 50] on p "colaborador" at bounding box center [333, 52] width 43 height 6
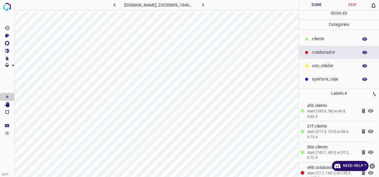
click at [310, 10] on button "Done" at bounding box center [317, 5] width 36 height 10
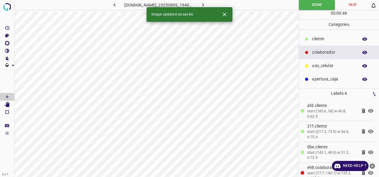
click at [212, 1] on button "button" at bounding box center [202, 5] width 19 height 10
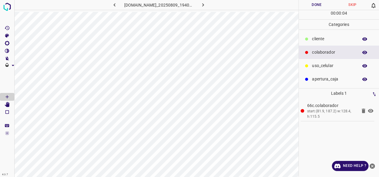
click at [315, 39] on p "​​cliente" at bounding box center [333, 39] width 43 height 6
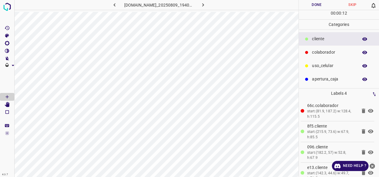
click at [315, 11] on div "00 : 00 : 12" at bounding box center [339, 14] width 80 height 9
click at [318, 3] on button "Done" at bounding box center [317, 5] width 36 height 10
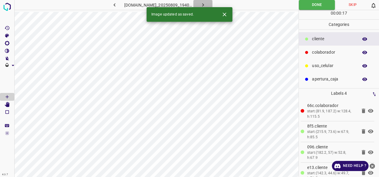
click at [212, 4] on button "button" at bounding box center [202, 5] width 19 height 10
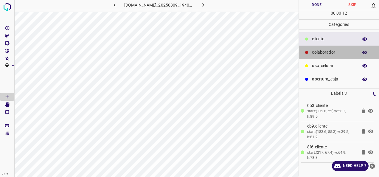
drag, startPoint x: 319, startPoint y: 51, endPoint x: 308, endPoint y: 54, distance: 11.6
click at [319, 51] on p "colaborador" at bounding box center [333, 52] width 43 height 6
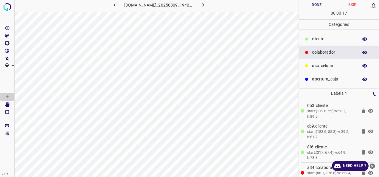
click at [312, 5] on button "Done" at bounding box center [317, 5] width 36 height 10
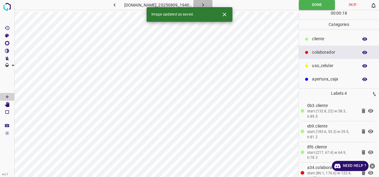
click at [204, 4] on icon "button" at bounding box center [203, 4] width 2 height 3
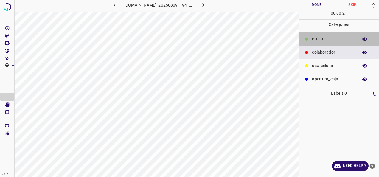
click at [325, 40] on p "​​cliente" at bounding box center [333, 39] width 43 height 6
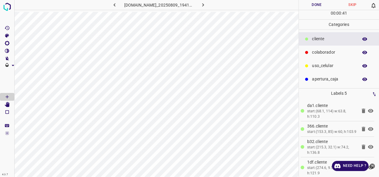
drag, startPoint x: 325, startPoint y: 62, endPoint x: 310, endPoint y: 67, distance: 15.5
click at [325, 62] on div "uso_celular" at bounding box center [339, 65] width 80 height 13
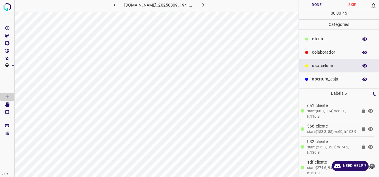
click at [304, 8] on button "Done" at bounding box center [317, 5] width 36 height 10
drag, startPoint x: 324, startPoint y: 41, endPoint x: 310, endPoint y: 41, distance: 14.3
click at [324, 41] on p "​​cliente" at bounding box center [333, 39] width 43 height 6
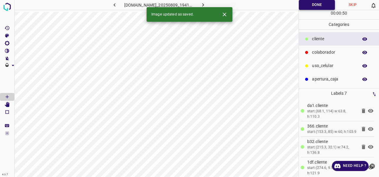
click at [303, 7] on button "Done" at bounding box center [317, 5] width 36 height 10
click at [111, 3] on icon "button" at bounding box center [114, 5] width 6 height 6
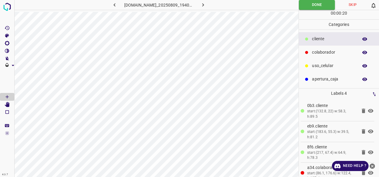
click at [212, 6] on button "button" at bounding box center [202, 5] width 19 height 10
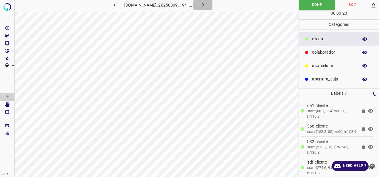
click at [206, 4] on icon "button" at bounding box center [203, 5] width 6 height 6
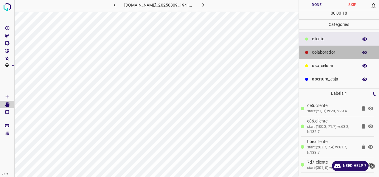
click at [333, 49] on p "colaborador" at bounding box center [333, 52] width 43 height 6
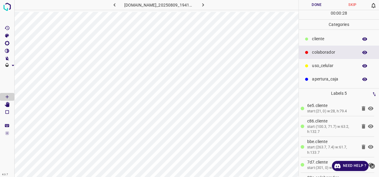
click at [299, 9] on button "Done" at bounding box center [317, 5] width 36 height 10
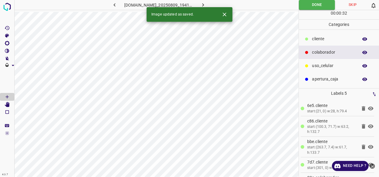
click at [206, 2] on icon "button" at bounding box center [203, 5] width 6 height 6
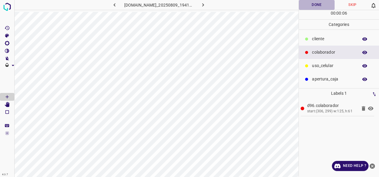
click at [322, 3] on button "Done" at bounding box center [317, 5] width 36 height 10
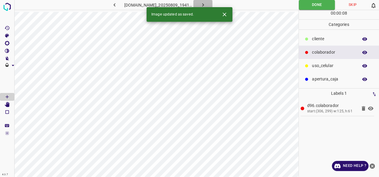
click at [206, 3] on icon "button" at bounding box center [203, 5] width 6 height 6
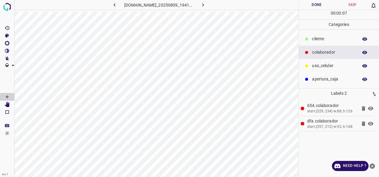
click at [328, 40] on p "​​cliente" at bounding box center [333, 39] width 43 height 6
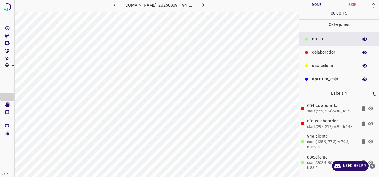
click at [300, 8] on button "Done" at bounding box center [317, 5] width 36 height 10
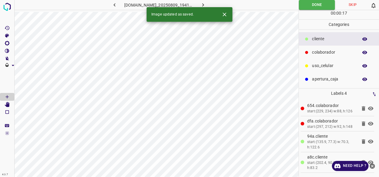
click at [212, 3] on button "button" at bounding box center [202, 5] width 19 height 10
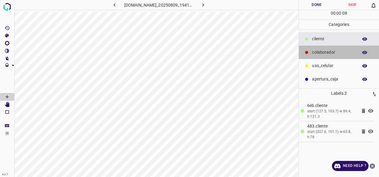
click at [318, 52] on p "colaborador" at bounding box center [333, 52] width 43 height 6
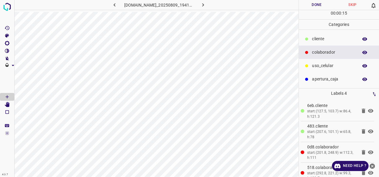
click at [309, 3] on button "Done" at bounding box center [317, 5] width 36 height 10
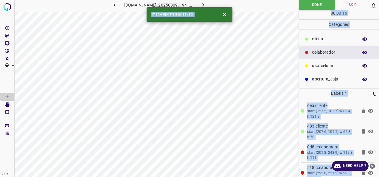
click at [213, 7] on div "4.3.7 810-bch-galerias-metepec.ddns.net_20250809_194106_000000900.jpg Done Skip…" at bounding box center [189, 88] width 379 height 177
drag, startPoint x: 213, startPoint y: 7, endPoint x: 213, endPoint y: 2, distance: 4.2
click at [206, 2] on icon "button" at bounding box center [203, 5] width 6 height 6
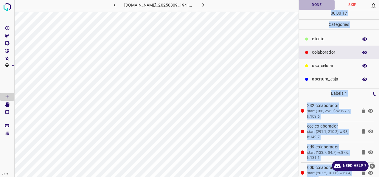
click at [315, 4] on button "Done" at bounding box center [317, 5] width 36 height 10
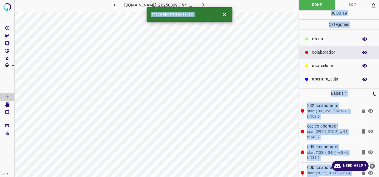
click at [208, 3] on button "button" at bounding box center [202, 5] width 19 height 10
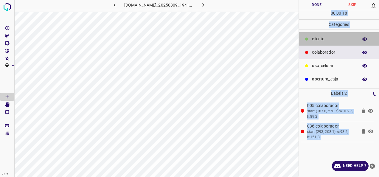
click at [328, 40] on p "​​cliente" at bounding box center [333, 39] width 43 height 6
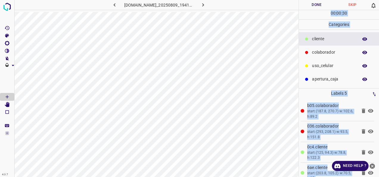
click at [314, 5] on button "Done" at bounding box center [317, 5] width 36 height 10
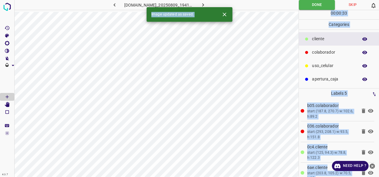
click at [206, 5] on icon "button" at bounding box center [203, 5] width 6 height 6
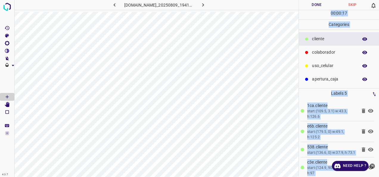
drag, startPoint x: 342, startPoint y: 62, endPoint x: 316, endPoint y: 67, distance: 26.7
click at [342, 63] on p "uso_celular" at bounding box center [333, 66] width 43 height 6
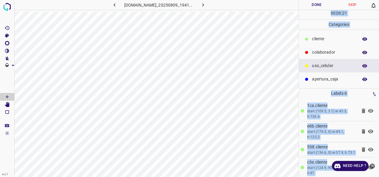
drag, startPoint x: 312, startPoint y: 47, endPoint x: 305, endPoint y: 49, distance: 8.1
click at [312, 47] on div "colaborador" at bounding box center [339, 52] width 80 height 13
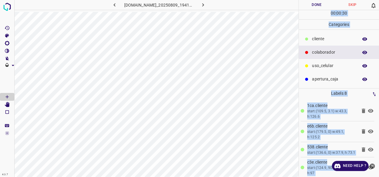
click at [321, 9] on button "Done" at bounding box center [317, 5] width 36 height 10
click at [307, 41] on div at bounding box center [307, 39] width 6 height 6
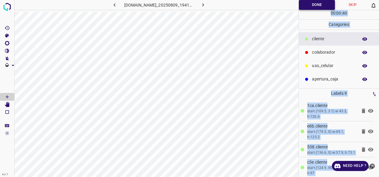
click at [314, 1] on button "Done" at bounding box center [317, 5] width 36 height 10
click at [309, 7] on button "Done" at bounding box center [317, 5] width 36 height 10
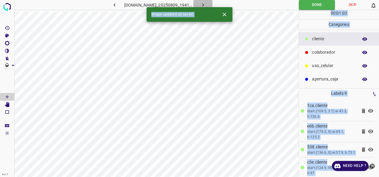
click at [206, 4] on icon "button" at bounding box center [203, 5] width 6 height 6
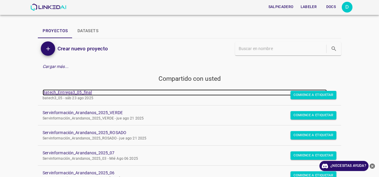
click at [63, 91] on link "Batech_Entrega3_05_final" at bounding box center [185, 92] width 284 height 6
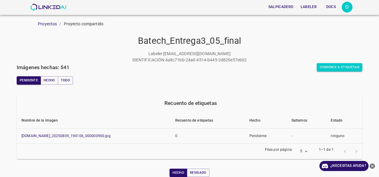
click at [322, 62] on div "Labeler : [EMAIL_ADDRESS][DOMAIN_NAME] IDENTIFICACIÓN: 4a8c71bb-24a0-4514-b445-…" at bounding box center [190, 57] width 346 height 13
click at [322, 64] on button "Comience a etiquetar" at bounding box center [340, 67] width 46 height 8
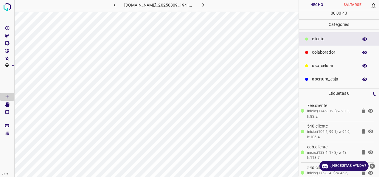
click at [316, 54] on p "colaborador" at bounding box center [333, 52] width 43 height 6
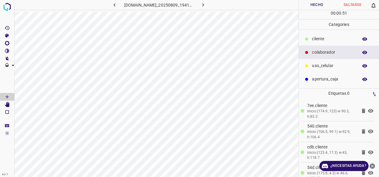
click at [305, 9] on button "Hecho" at bounding box center [317, 5] width 36 height 10
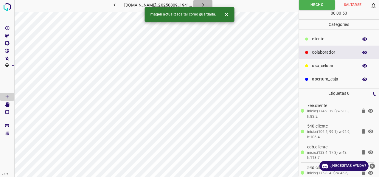
click at [204, 5] on icon "button" at bounding box center [203, 4] width 2 height 3
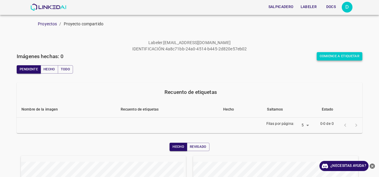
click at [321, 57] on button "Comience a etiquetar" at bounding box center [340, 56] width 46 height 8
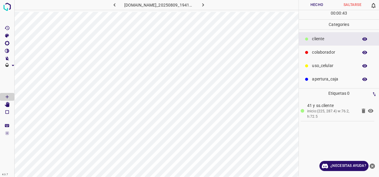
click at [318, 82] on p "apertura_caja" at bounding box center [333, 79] width 43 height 6
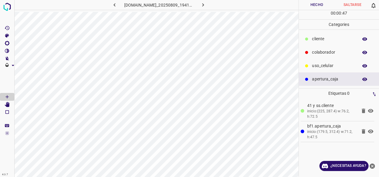
click at [323, 51] on p "colaborador" at bounding box center [333, 52] width 43 height 6
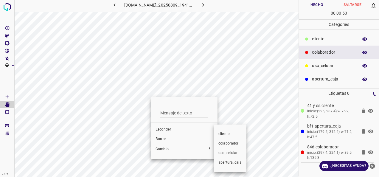
click at [232, 140] on li "colaborador" at bounding box center [230, 144] width 33 height 10
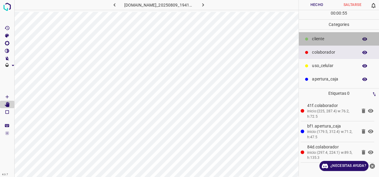
click at [330, 39] on p "cliente" at bounding box center [333, 39] width 43 height 6
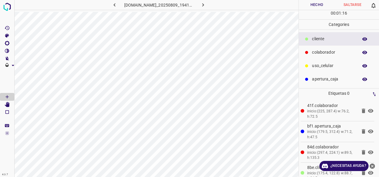
click at [309, 3] on button "Hecho" at bounding box center [317, 5] width 36 height 10
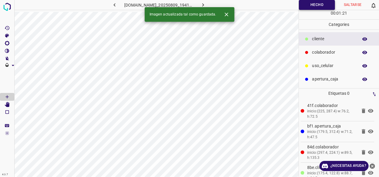
click at [306, 2] on button "Hecho" at bounding box center [317, 5] width 36 height 10
click at [109, 6] on button "button" at bounding box center [114, 5] width 19 height 10
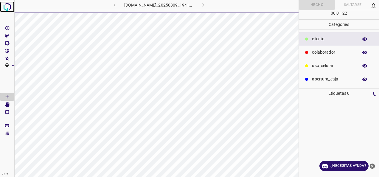
click at [5, 7] on img at bounding box center [7, 6] width 11 height 11
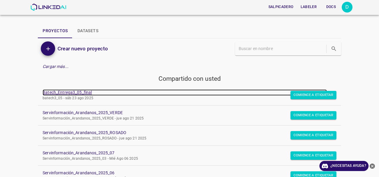
click at [72, 92] on link "Batech_Entrega3_05_final" at bounding box center [185, 92] width 284 height 6
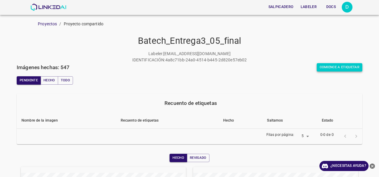
click at [320, 65] on font "Comience a etiquetar" at bounding box center [340, 67] width 40 height 6
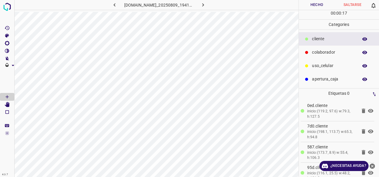
click at [340, 52] on p "colaborador" at bounding box center [333, 52] width 43 height 6
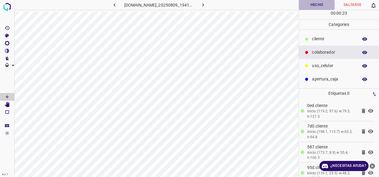
click at [305, 9] on button "Hecho" at bounding box center [317, 5] width 36 height 10
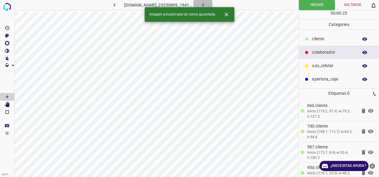
click at [205, 5] on button "button" at bounding box center [202, 5] width 19 height 10
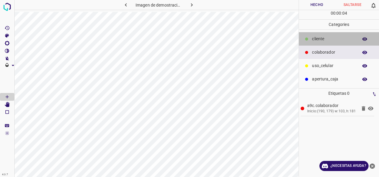
drag, startPoint x: 321, startPoint y: 38, endPoint x: 308, endPoint y: 41, distance: 13.8
click at [321, 39] on p "cliente" at bounding box center [333, 39] width 43 height 6
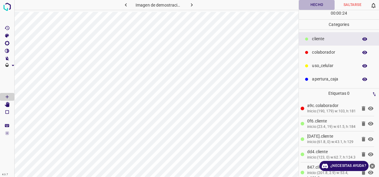
click at [311, 3] on button "Hecho" at bounding box center [317, 5] width 36 height 10
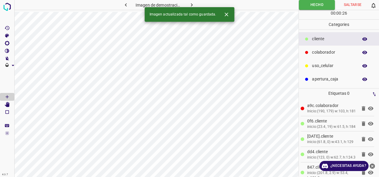
click at [195, 4] on button "button" at bounding box center [191, 5] width 19 height 10
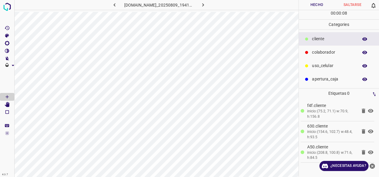
click at [344, 49] on p "colaborador" at bounding box center [333, 52] width 43 height 6
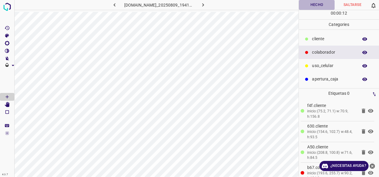
click at [328, 4] on button "Hecho" at bounding box center [317, 5] width 36 height 10
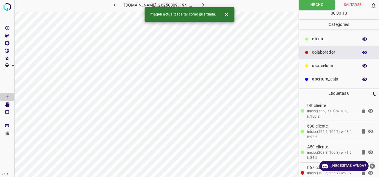
click at [212, 5] on button "button" at bounding box center [202, 5] width 19 height 10
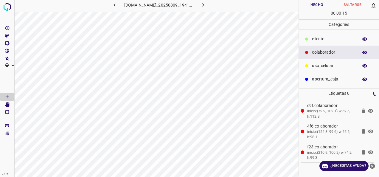
click at [343, 32] on ul "cliente colaborador uso_celular apertura_caja" at bounding box center [339, 59] width 80 height 58
click at [339, 39] on p "cliente" at bounding box center [333, 39] width 43 height 6
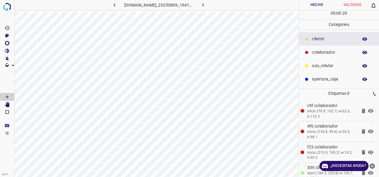
click at [322, 4] on button "Hecho" at bounding box center [317, 5] width 36 height 10
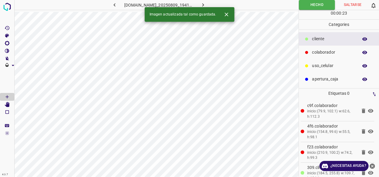
click at [206, 2] on icon "button" at bounding box center [203, 5] width 6 height 6
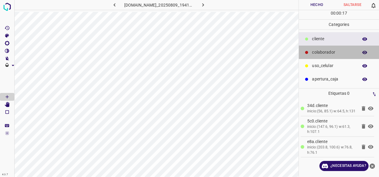
click at [310, 48] on div "colaborador" at bounding box center [339, 52] width 80 height 13
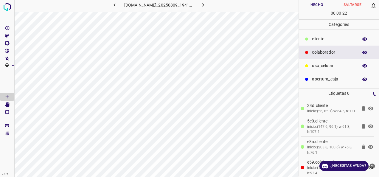
click at [308, 8] on button "Hecho" at bounding box center [317, 5] width 36 height 10
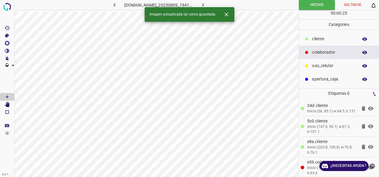
click at [204, 4] on button "button" at bounding box center [202, 5] width 19 height 10
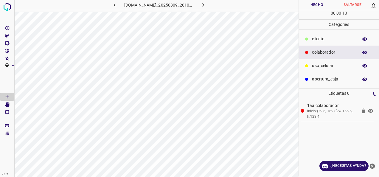
click at [328, 41] on p "cliente" at bounding box center [333, 39] width 43 height 6
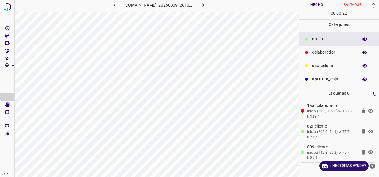
click at [309, 9] on button "Hecho" at bounding box center [317, 5] width 36 height 10
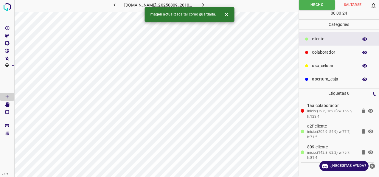
click at [206, 3] on icon "button" at bounding box center [203, 5] width 6 height 6
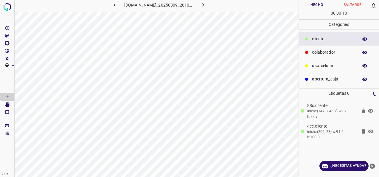
click at [336, 48] on div "colaborador" at bounding box center [339, 52] width 80 height 13
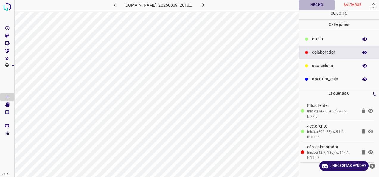
click at [328, 8] on button "Hecho" at bounding box center [317, 5] width 36 height 10
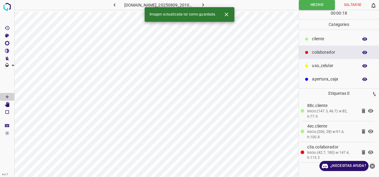
click at [206, 3] on icon "button" at bounding box center [203, 5] width 6 height 6
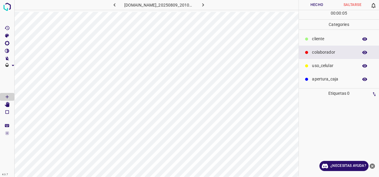
click at [322, 38] on p "cliente" at bounding box center [333, 39] width 43 height 6
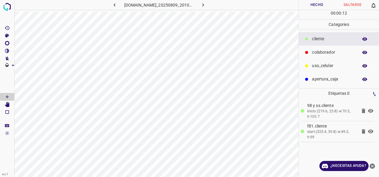
click at [313, 5] on button "Hecho" at bounding box center [317, 5] width 36 height 10
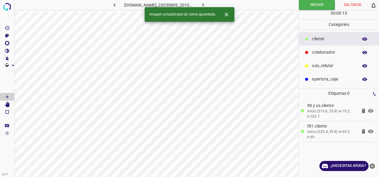
click at [206, 4] on icon "button" at bounding box center [203, 5] width 6 height 6
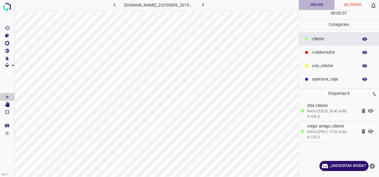
click at [306, 5] on button "Hecho" at bounding box center [317, 5] width 36 height 10
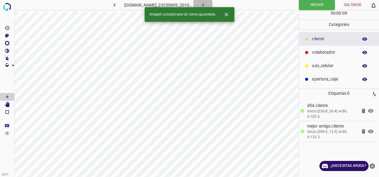
click at [206, 4] on icon "button" at bounding box center [203, 5] width 6 height 6
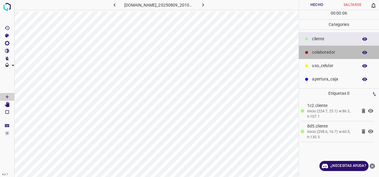
click at [331, 51] on p "colaborador" at bounding box center [333, 52] width 43 height 6
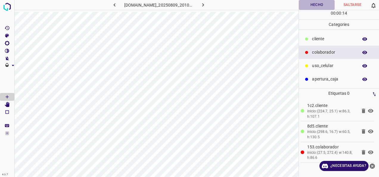
click at [301, 6] on button "Hecho" at bounding box center [317, 5] width 36 height 10
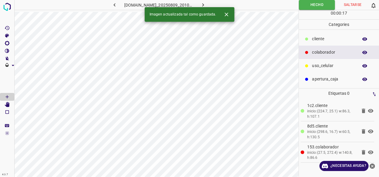
click at [206, 4] on icon "button" at bounding box center [203, 5] width 6 height 6
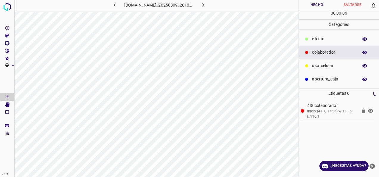
click at [322, 36] on p "cliente" at bounding box center [333, 39] width 43 height 6
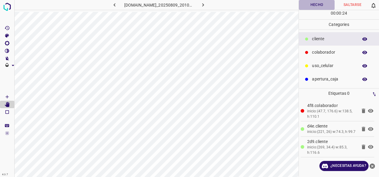
click at [325, 6] on button "Hecho" at bounding box center [317, 5] width 36 height 10
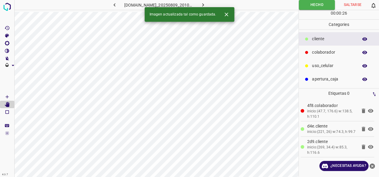
click at [212, 5] on button "button" at bounding box center [202, 5] width 19 height 10
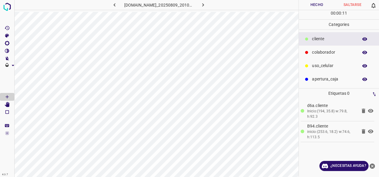
click at [344, 52] on p "colaborador" at bounding box center [333, 52] width 43 height 6
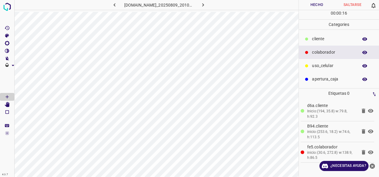
click at [315, 8] on button "Hecho" at bounding box center [317, 5] width 36 height 10
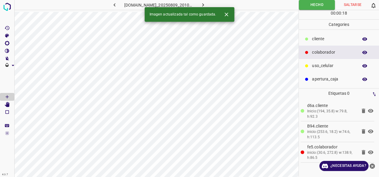
click at [206, 4] on icon "button" at bounding box center [203, 5] width 6 height 6
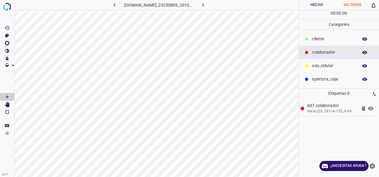
click at [314, 38] on p "cliente" at bounding box center [333, 39] width 43 height 6
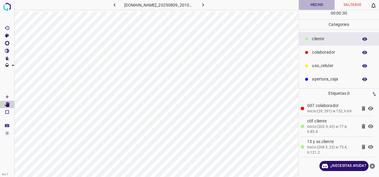
click at [328, 2] on button "Hecho" at bounding box center [317, 5] width 36 height 10
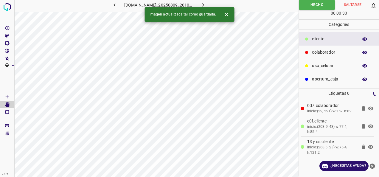
click at [211, 1] on button "button" at bounding box center [202, 5] width 19 height 10
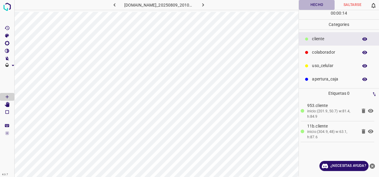
click at [321, 7] on button "Hecho" at bounding box center [317, 5] width 36 height 10
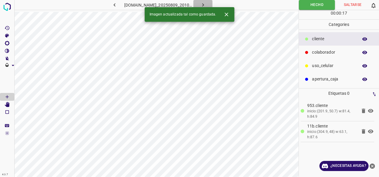
click at [209, 1] on button "button" at bounding box center [202, 5] width 19 height 10
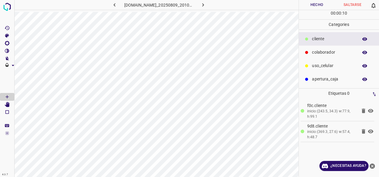
click at [305, 7] on button "Hecho" at bounding box center [317, 5] width 36 height 10
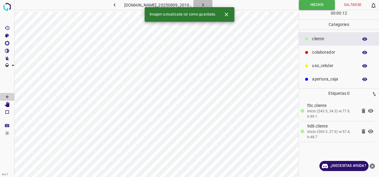
click at [206, 3] on icon "button" at bounding box center [203, 5] width 6 height 6
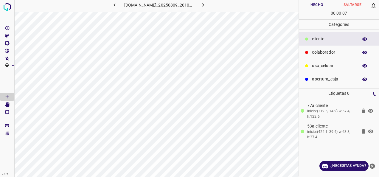
click at [308, 3] on button "Hecho" at bounding box center [317, 5] width 36 height 10
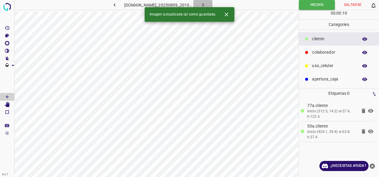
click at [206, 3] on icon "button" at bounding box center [203, 5] width 6 height 6
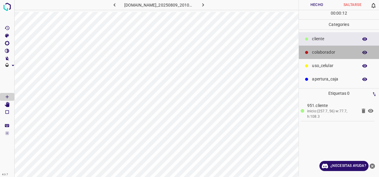
click at [337, 57] on div "colaborador" at bounding box center [339, 52] width 80 height 13
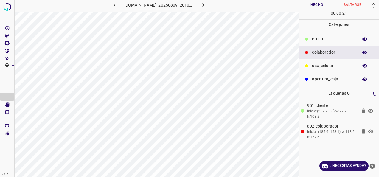
click at [325, 8] on button "Hecho" at bounding box center [317, 5] width 36 height 10
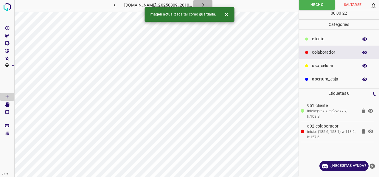
click at [206, 4] on icon "button" at bounding box center [203, 5] width 6 height 6
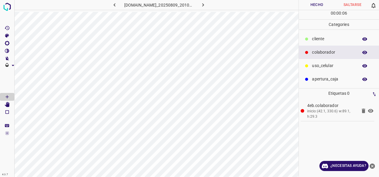
click at [314, 37] on p "cliente" at bounding box center [333, 39] width 43 height 6
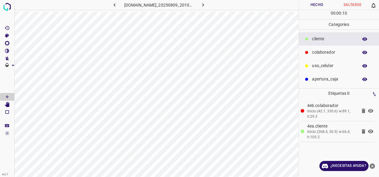
click at [314, 10] on button "Hecho" at bounding box center [317, 5] width 36 height 10
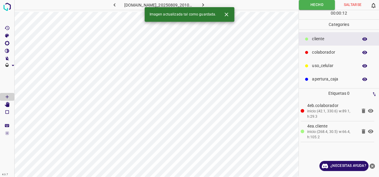
click at [204, 5] on icon "button" at bounding box center [203, 4] width 2 height 3
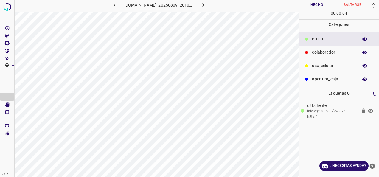
click at [333, 53] on p "colaborador" at bounding box center [333, 52] width 43 height 6
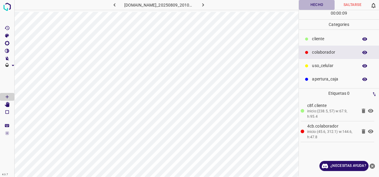
click at [313, 4] on button "Hecho" at bounding box center [317, 5] width 36 height 10
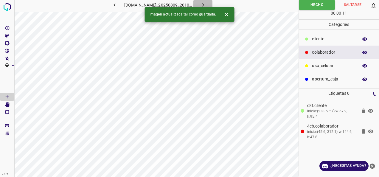
click at [212, 4] on button "button" at bounding box center [202, 5] width 19 height 10
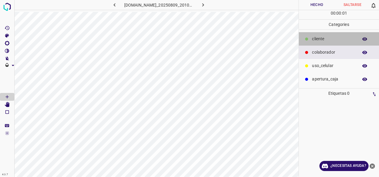
click at [308, 40] on icon at bounding box center [307, 39] width 4 height 4
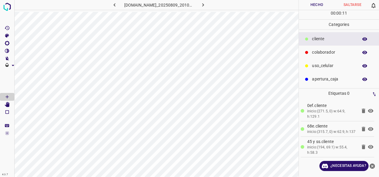
click at [300, 13] on div "00 : 00 : 11" at bounding box center [339, 14] width 80 height 9
click at [314, 2] on button "Hecho" at bounding box center [317, 5] width 36 height 10
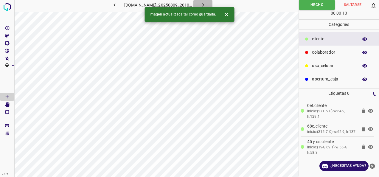
click at [206, 4] on icon "button" at bounding box center [203, 5] width 6 height 6
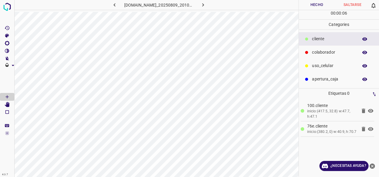
click at [325, 4] on button "Hecho" at bounding box center [317, 5] width 36 height 10
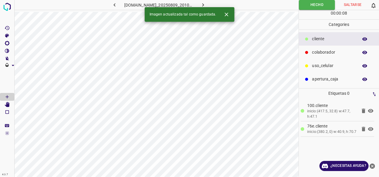
click at [206, 4] on icon "button" at bounding box center [203, 5] width 6 height 6
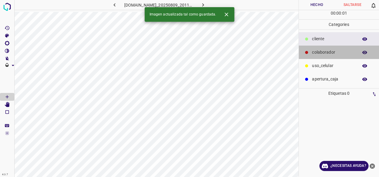
click at [341, 51] on p "colaborador" at bounding box center [333, 52] width 43 height 6
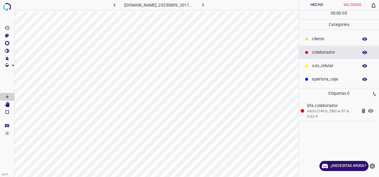
click at [312, 45] on div "cliente" at bounding box center [339, 38] width 80 height 13
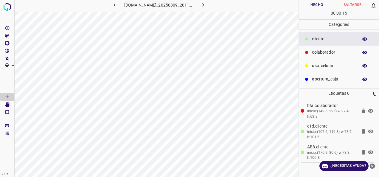
click at [307, 5] on button "Hecho" at bounding box center [317, 5] width 36 height 10
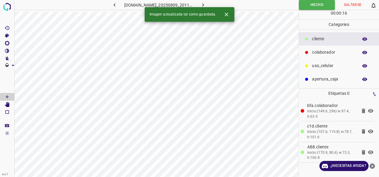
click at [222, 5] on div "810-bch-galerias-metepec.ddns.net_20250809_201106_000000030.jpg" at bounding box center [158, 5] width 139 height 10
click at [206, 5] on icon "button" at bounding box center [203, 5] width 6 height 6
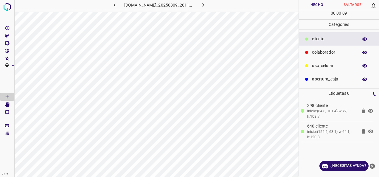
click at [318, 51] on p "colaborador" at bounding box center [333, 52] width 43 height 6
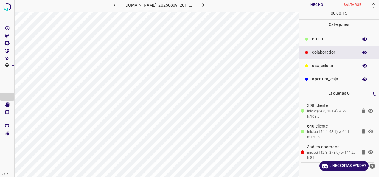
click at [312, 8] on button "Hecho" at bounding box center [317, 5] width 36 height 10
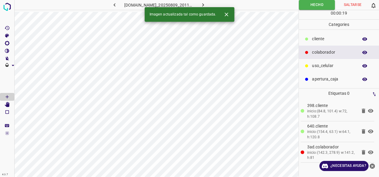
click at [206, 4] on icon "button" at bounding box center [203, 5] width 6 height 6
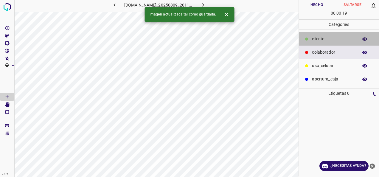
click at [314, 45] on div "cliente" at bounding box center [339, 38] width 80 height 13
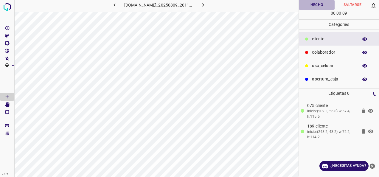
click at [308, 5] on button "Hecho" at bounding box center [317, 5] width 36 height 10
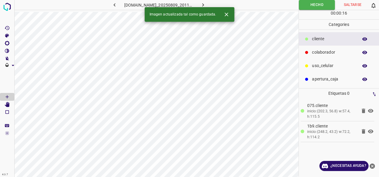
click at [208, 1] on button "button" at bounding box center [202, 5] width 19 height 10
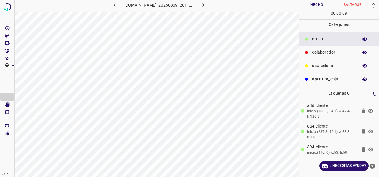
click at [319, 3] on button "Hecho" at bounding box center [317, 5] width 36 height 10
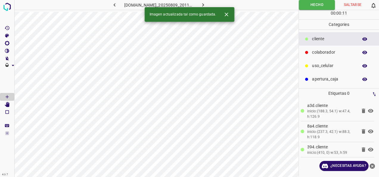
click at [206, 2] on icon "button" at bounding box center [203, 5] width 6 height 6
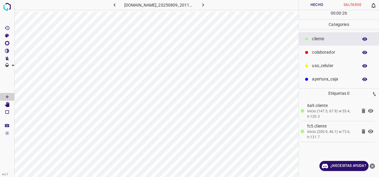
click at [325, 4] on button "Hecho" at bounding box center [317, 5] width 36 height 10
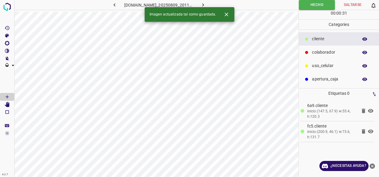
click at [212, 1] on button "button" at bounding box center [202, 5] width 19 height 10
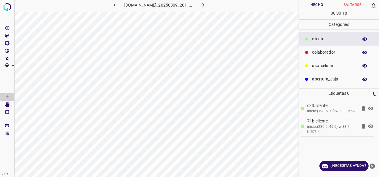
click at [304, 7] on button "Hecho" at bounding box center [317, 5] width 36 height 10
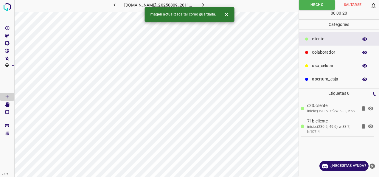
click at [208, 5] on button "button" at bounding box center [202, 5] width 19 height 10
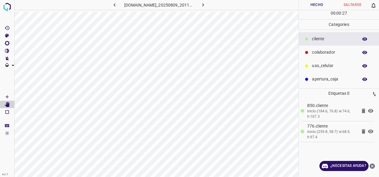
click at [315, 2] on button "Hecho" at bounding box center [317, 5] width 36 height 10
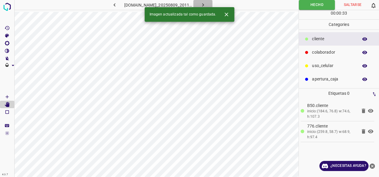
click at [212, 1] on button "button" at bounding box center [202, 5] width 19 height 10
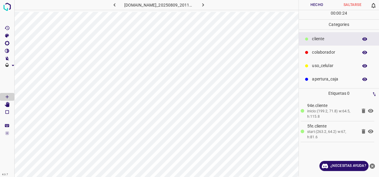
click at [327, 51] on p "colaborador" at bounding box center [333, 52] width 43 height 6
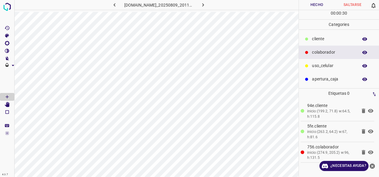
click at [314, 4] on button "Hecho" at bounding box center [317, 5] width 36 height 10
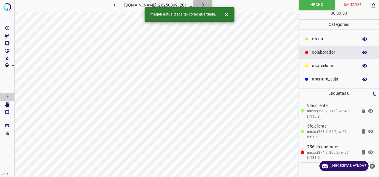
click at [206, 6] on icon "button" at bounding box center [203, 5] width 6 height 6
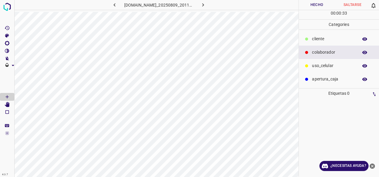
click at [308, 37] on div at bounding box center [307, 39] width 6 height 6
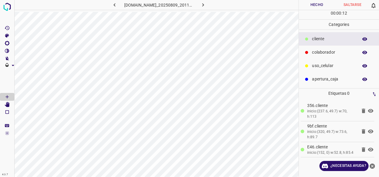
click at [312, 6] on button "Hecho" at bounding box center [317, 5] width 36 height 10
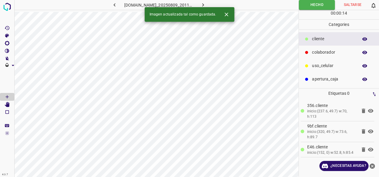
click at [206, 2] on icon "button" at bounding box center [203, 5] width 6 height 6
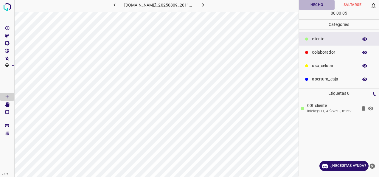
click at [318, 6] on button "Hecho" at bounding box center [317, 5] width 36 height 10
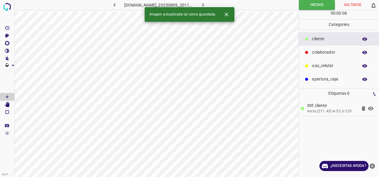
click at [206, 4] on icon "button" at bounding box center [203, 5] width 6 height 6
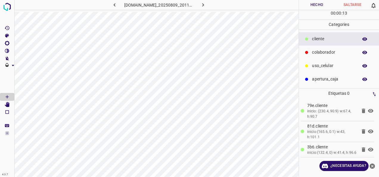
click at [322, 47] on div "colaborador" at bounding box center [339, 52] width 80 height 13
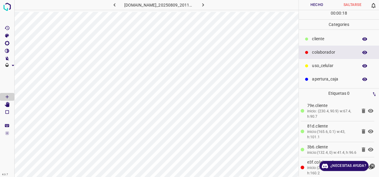
click at [316, 6] on button "Hecho" at bounding box center [317, 5] width 36 height 10
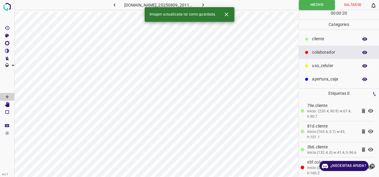
click at [206, 3] on icon "button" at bounding box center [203, 5] width 6 height 6
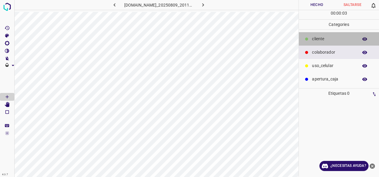
drag, startPoint x: 323, startPoint y: 39, endPoint x: 306, endPoint y: 42, distance: 17.8
click at [323, 39] on p "cliente" at bounding box center [333, 39] width 43 height 6
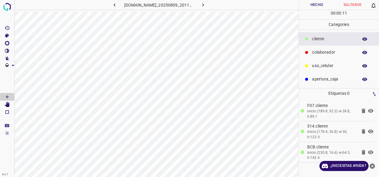
click at [306, 4] on button "Hecho" at bounding box center [317, 5] width 36 height 10
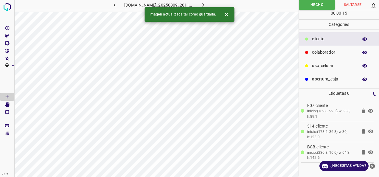
click at [299, 0] on button "Hecho" at bounding box center [317, 5] width 36 height 10
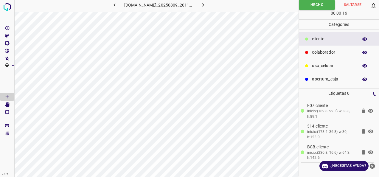
click at [299, 0] on button "Hecho" at bounding box center [317, 5] width 36 height 10
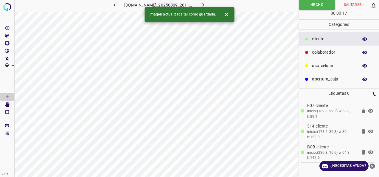
click at [299, 0] on button "Hecho" at bounding box center [317, 5] width 36 height 10
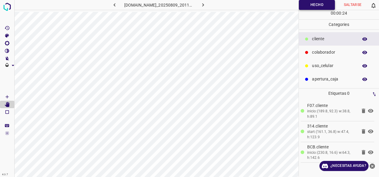
click at [314, 5] on button "Hecho" at bounding box center [317, 5] width 36 height 10
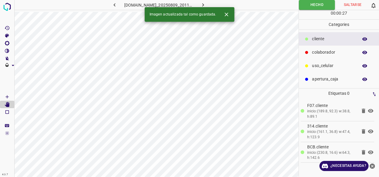
click at [206, 5] on icon "button" at bounding box center [203, 5] width 6 height 6
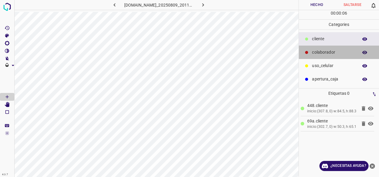
click at [323, 47] on div "colaborador" at bounding box center [339, 52] width 80 height 13
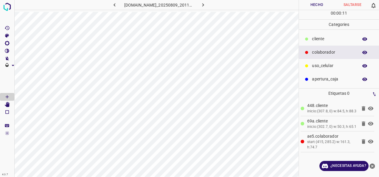
click at [321, 6] on button "Hecho" at bounding box center [317, 5] width 36 height 10
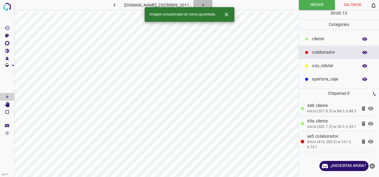
click at [206, 3] on icon "button" at bounding box center [203, 5] width 6 height 6
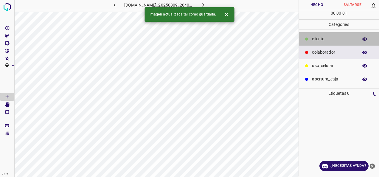
click at [309, 37] on div at bounding box center [307, 39] width 6 height 6
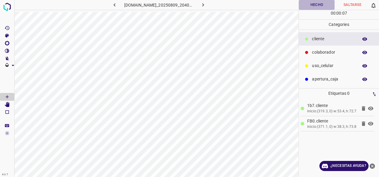
click at [317, 6] on button "Hecho" at bounding box center [317, 5] width 36 height 10
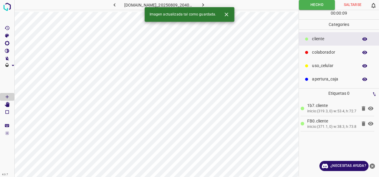
click at [206, 2] on icon "button" at bounding box center [203, 5] width 6 height 6
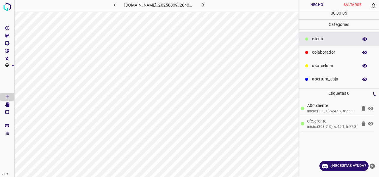
click at [316, 46] on div "colaborador" at bounding box center [339, 52] width 80 height 13
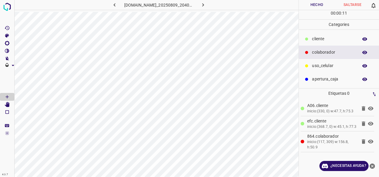
click at [326, 3] on button "Hecho" at bounding box center [317, 5] width 36 height 10
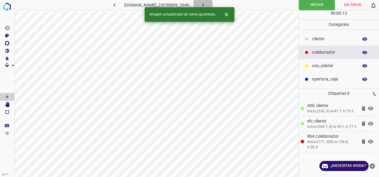
click at [212, 3] on button "button" at bounding box center [202, 5] width 19 height 10
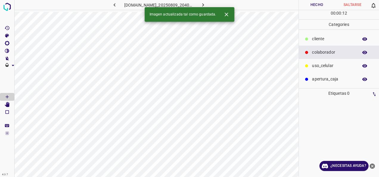
click at [315, 39] on p "cliente" at bounding box center [333, 39] width 43 height 6
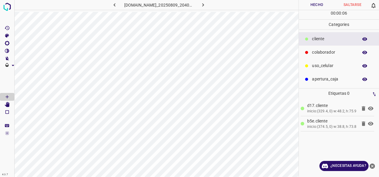
click at [315, 5] on button "Hecho" at bounding box center [317, 5] width 36 height 10
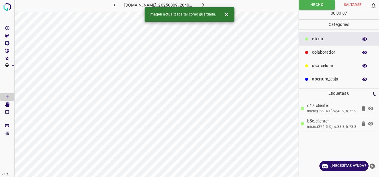
click at [212, 5] on button "button" at bounding box center [202, 5] width 19 height 10
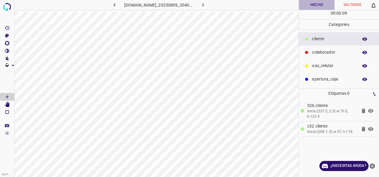
click at [304, 4] on button "Hecho" at bounding box center [317, 5] width 36 height 10
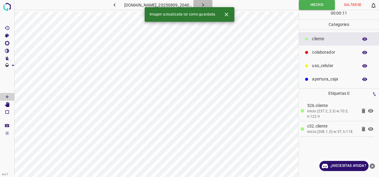
click at [206, 5] on icon "button" at bounding box center [203, 5] width 6 height 6
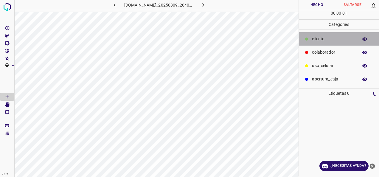
click at [328, 45] on div "cliente" at bounding box center [339, 38] width 80 height 13
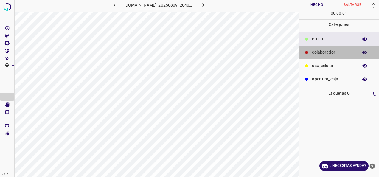
click at [326, 50] on p "colaborador" at bounding box center [333, 52] width 43 height 6
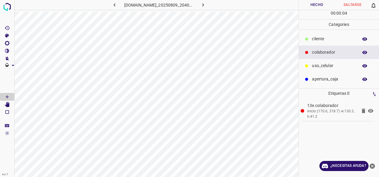
click at [333, 34] on div "cliente" at bounding box center [339, 38] width 80 height 13
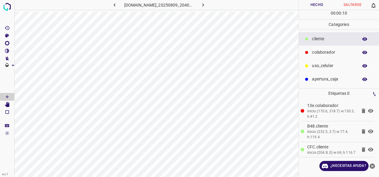
click at [310, 7] on button "Hecho" at bounding box center [317, 5] width 36 height 10
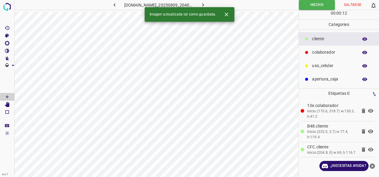
click at [212, 2] on button "button" at bounding box center [202, 5] width 19 height 10
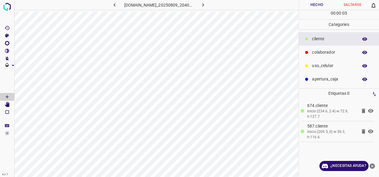
click at [332, 53] on p "colaborador" at bounding box center [333, 52] width 43 height 6
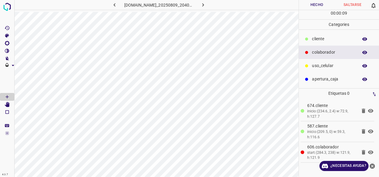
click at [310, 8] on button "Hecho" at bounding box center [317, 5] width 36 height 10
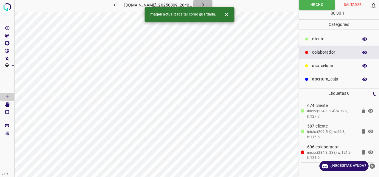
click at [212, 3] on button "button" at bounding box center [202, 5] width 19 height 10
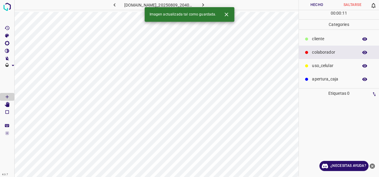
click at [328, 33] on div "cliente" at bounding box center [339, 38] width 80 height 13
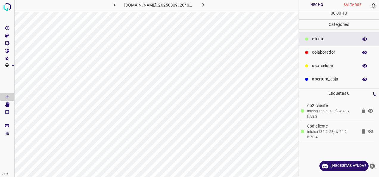
click at [317, 2] on button "Hecho" at bounding box center [317, 5] width 36 height 10
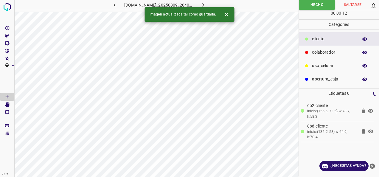
click at [212, 3] on button "button" at bounding box center [202, 5] width 19 height 10
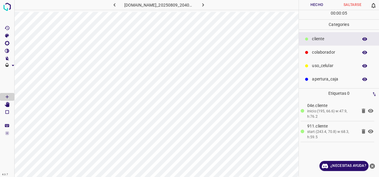
click at [309, 4] on button "Hecho" at bounding box center [317, 5] width 36 height 10
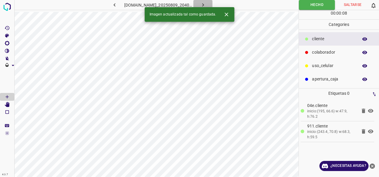
click at [206, 4] on icon "button" at bounding box center [203, 5] width 6 height 6
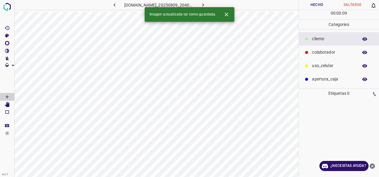
click at [344, 47] on div "colaborador" at bounding box center [339, 52] width 80 height 13
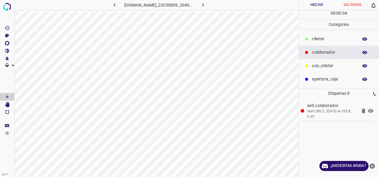
click at [312, 36] on p "cliente" at bounding box center [333, 39] width 43 height 6
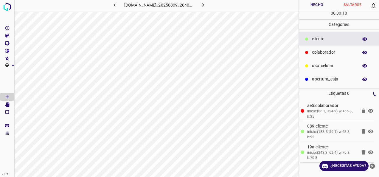
click at [308, 5] on button "Hecho" at bounding box center [317, 5] width 36 height 10
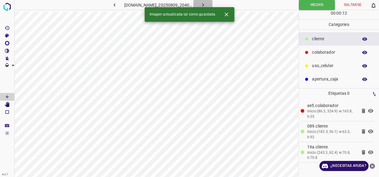
click at [206, 3] on icon "button" at bounding box center [203, 5] width 6 height 6
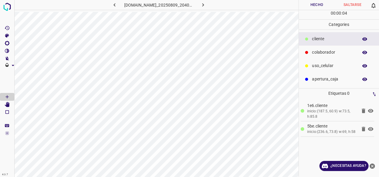
click at [313, 47] on div "colaborador" at bounding box center [339, 52] width 80 height 13
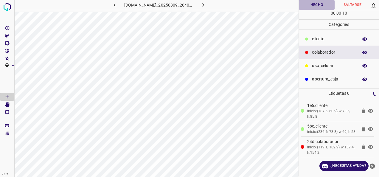
click at [319, 4] on button "Hecho" at bounding box center [317, 5] width 36 height 10
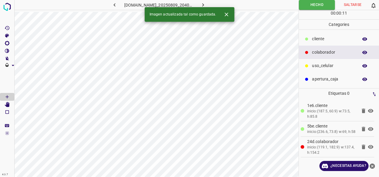
click at [206, 4] on icon "button" at bounding box center [203, 5] width 6 height 6
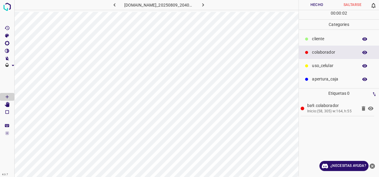
click at [328, 41] on p "cliente" at bounding box center [333, 39] width 43 height 6
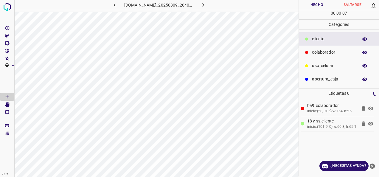
click at [316, 6] on button "Hecho" at bounding box center [317, 5] width 36 height 10
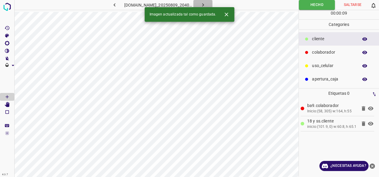
click at [206, 3] on icon "button" at bounding box center [203, 5] width 6 height 6
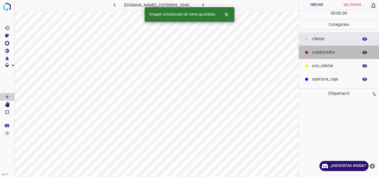
click at [322, 53] on p "colaborador" at bounding box center [333, 52] width 43 height 6
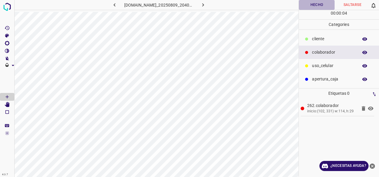
click at [320, 7] on button "Hecho" at bounding box center [317, 5] width 36 height 10
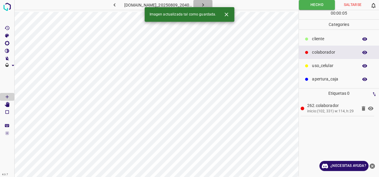
click at [206, 7] on icon "button" at bounding box center [203, 5] width 6 height 6
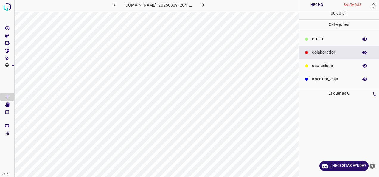
click at [330, 35] on div "cliente" at bounding box center [339, 38] width 80 height 13
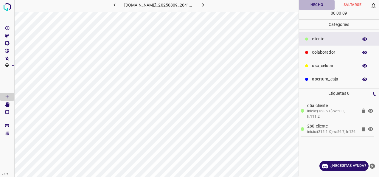
click at [325, 8] on button "Hecho" at bounding box center [317, 5] width 36 height 10
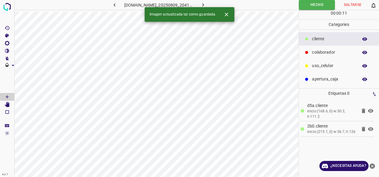
click at [206, 2] on icon "button" at bounding box center [203, 5] width 6 height 6
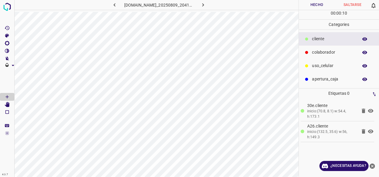
click at [320, 5] on button "Hecho" at bounding box center [317, 5] width 36 height 10
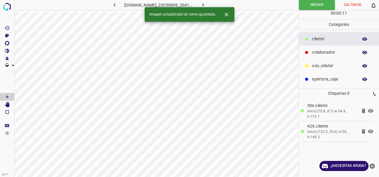
click at [206, 2] on icon "button" at bounding box center [203, 5] width 6 height 6
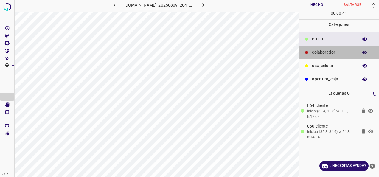
click at [310, 50] on div "colaborador" at bounding box center [339, 52] width 80 height 13
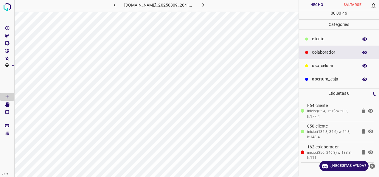
click at [305, 7] on button "Hecho" at bounding box center [317, 5] width 36 height 10
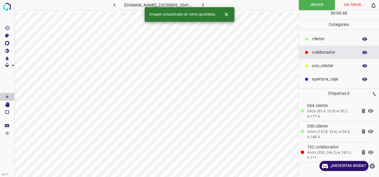
click at [212, 5] on button "button" at bounding box center [202, 5] width 19 height 10
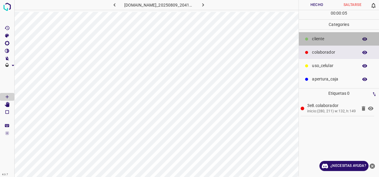
drag, startPoint x: 318, startPoint y: 41, endPoint x: 308, endPoint y: 43, distance: 9.7
click at [318, 41] on p "cliente" at bounding box center [333, 39] width 43 height 6
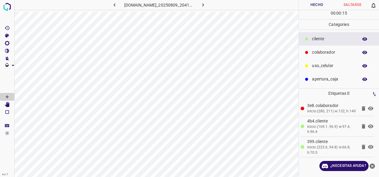
click at [305, 6] on button "Hecho" at bounding box center [317, 5] width 36 height 10
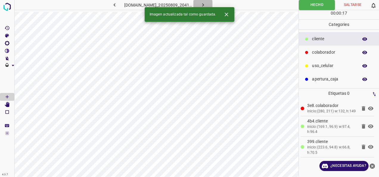
click at [212, 3] on button "button" at bounding box center [202, 5] width 19 height 10
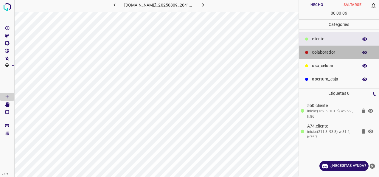
click at [305, 53] on div at bounding box center [307, 52] width 6 height 6
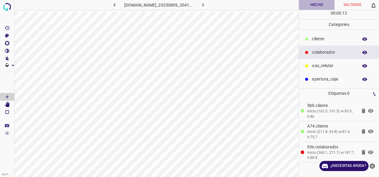
click at [312, 5] on button "Hecho" at bounding box center [317, 5] width 36 height 10
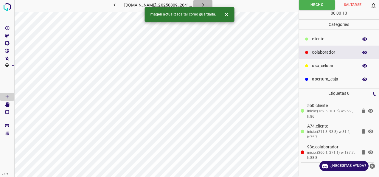
click at [208, 4] on button "button" at bounding box center [202, 5] width 19 height 10
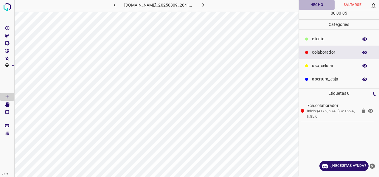
click at [305, 9] on button "Hecho" at bounding box center [317, 5] width 36 height 10
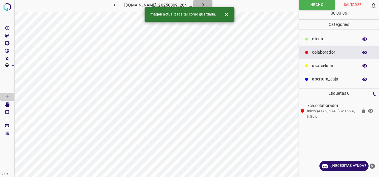
click at [206, 2] on icon "button" at bounding box center [203, 5] width 6 height 6
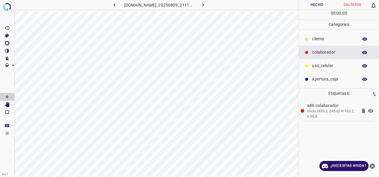
click at [318, 4] on button "Hecho" at bounding box center [317, 5] width 36 height 10
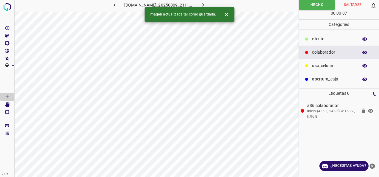
click at [212, 6] on button "button" at bounding box center [202, 5] width 19 height 10
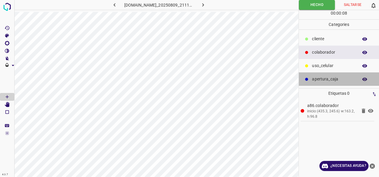
click at [329, 75] on div "apertura_caja" at bounding box center [339, 78] width 80 height 13
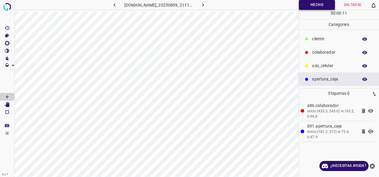
click at [306, 2] on button "Hecho" at bounding box center [317, 5] width 36 height 10
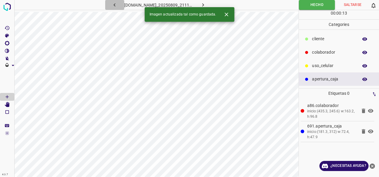
click at [111, 4] on icon "button" at bounding box center [114, 5] width 6 height 6
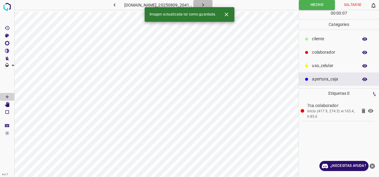
click at [212, 6] on button "button" at bounding box center [202, 5] width 19 height 10
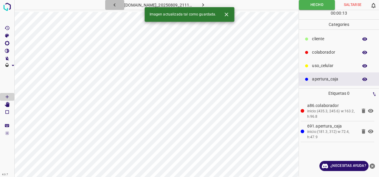
click at [114, 5] on icon "button" at bounding box center [115, 4] width 2 height 3
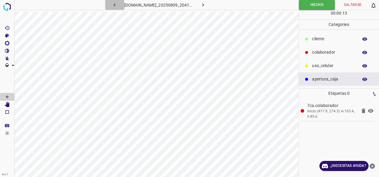
click at [114, 5] on icon "button" at bounding box center [115, 4] width 2 height 3
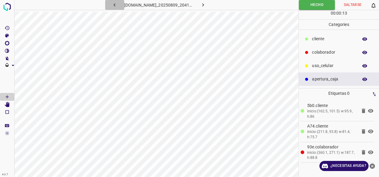
click at [111, 4] on icon "button" at bounding box center [114, 5] width 6 height 6
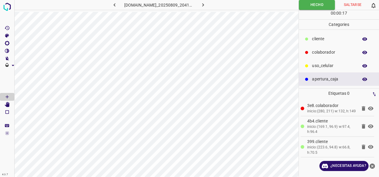
click at [111, 4] on icon "button" at bounding box center [114, 5] width 6 height 6
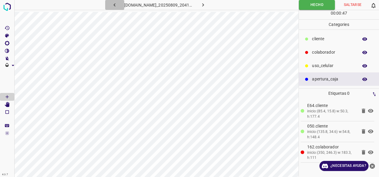
click at [111, 4] on icon "button" at bounding box center [114, 5] width 6 height 6
click at [111, 5] on icon "button" at bounding box center [114, 5] width 6 height 6
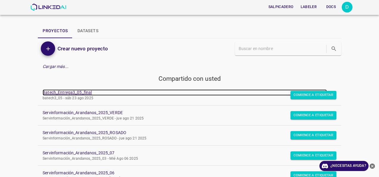
click at [82, 95] on link "Batech_Entrega3_05_final" at bounding box center [185, 92] width 284 height 6
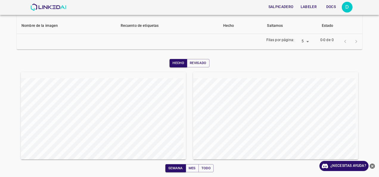
scroll to position [95, 0]
